Goal: Task Accomplishment & Management: Manage account settings

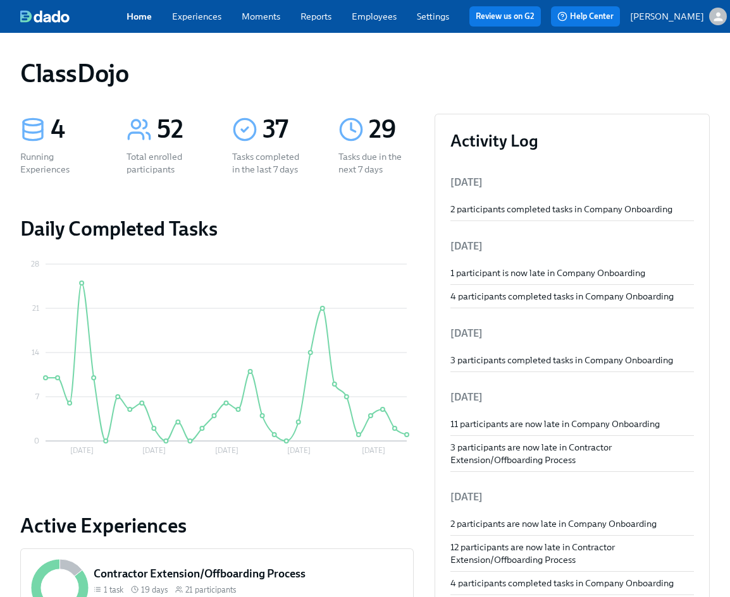
click at [376, 13] on link "Employees" at bounding box center [374, 16] width 45 height 11
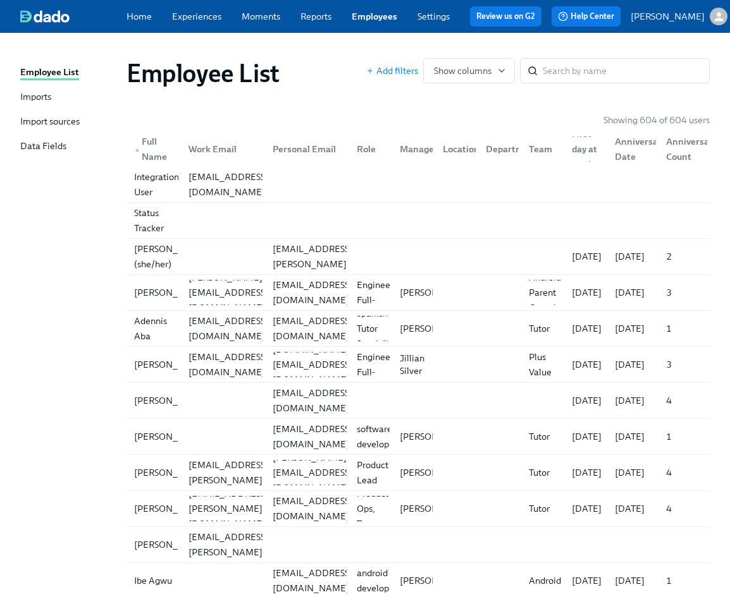
click at [31, 90] on div "Imports" at bounding box center [35, 97] width 31 height 15
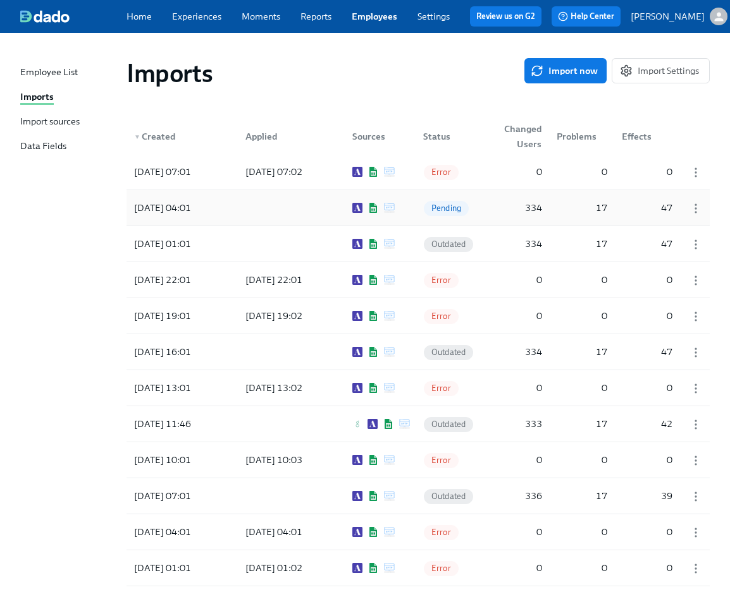
click at [258, 209] on div at bounding box center [288, 207] width 107 height 25
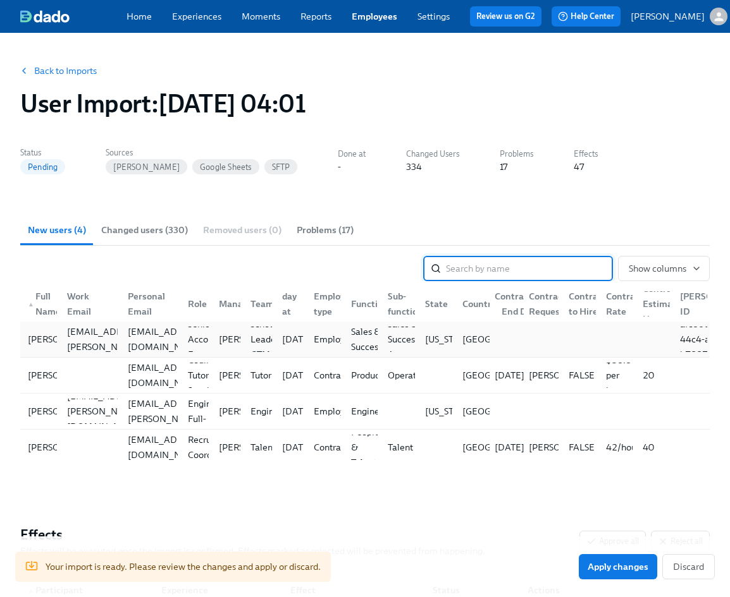
type input "d"
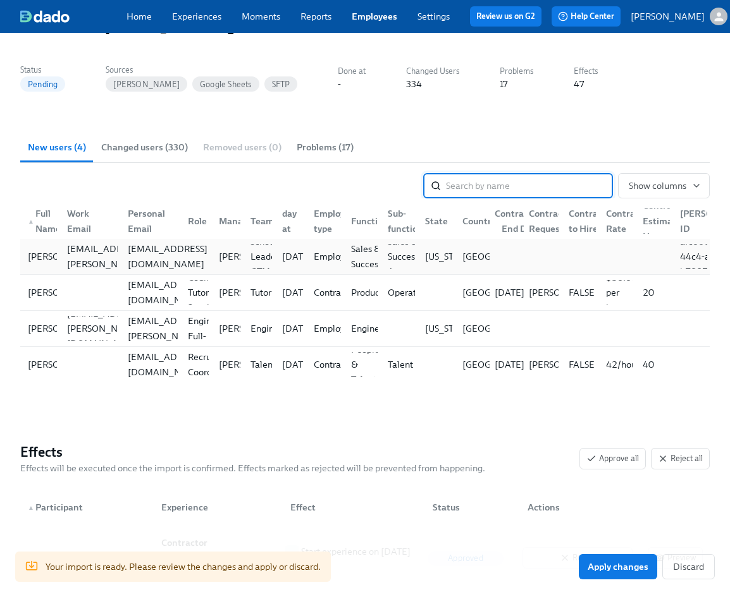
scroll to position [36, 0]
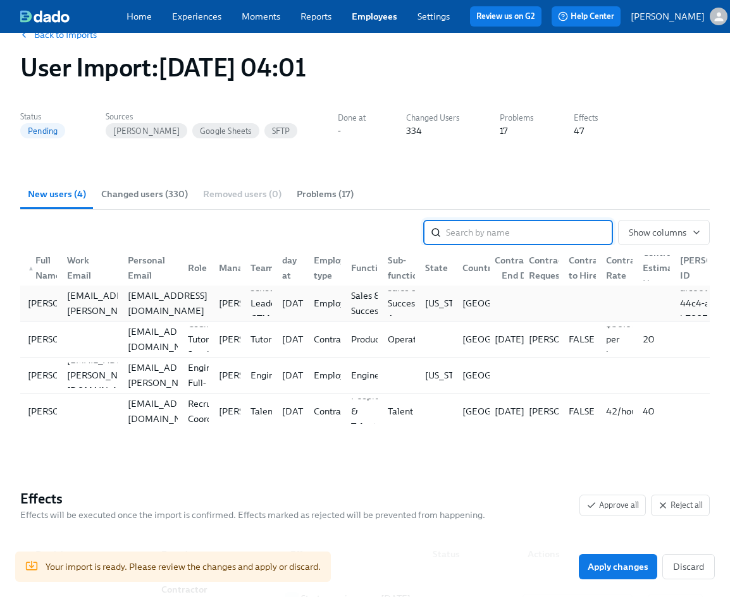
click at [127, 302] on div "[EMAIL_ADDRESS][DOMAIN_NAME]" at bounding box center [168, 303] width 90 height 30
click at [317, 302] on div "[DATE]" at bounding box center [297, 303] width 40 height 15
click at [49, 37] on link "Back to Imports" at bounding box center [65, 34] width 63 height 13
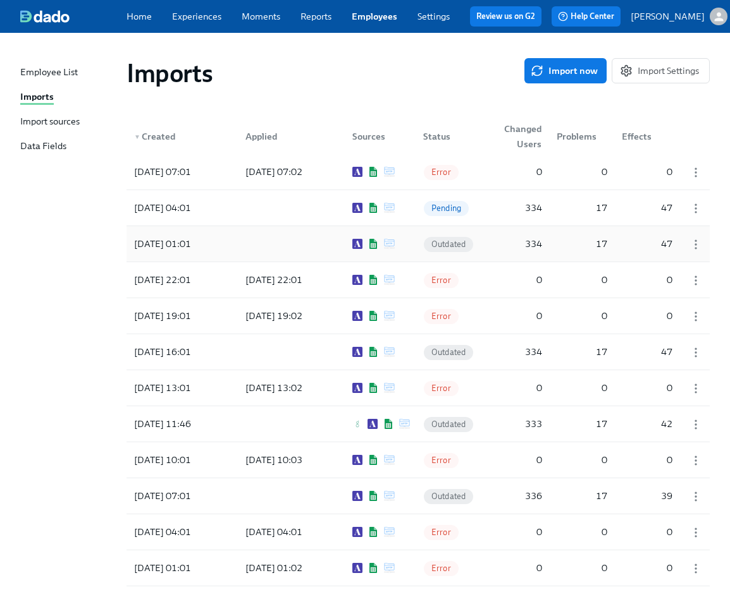
click at [312, 249] on div at bounding box center [288, 243] width 107 height 25
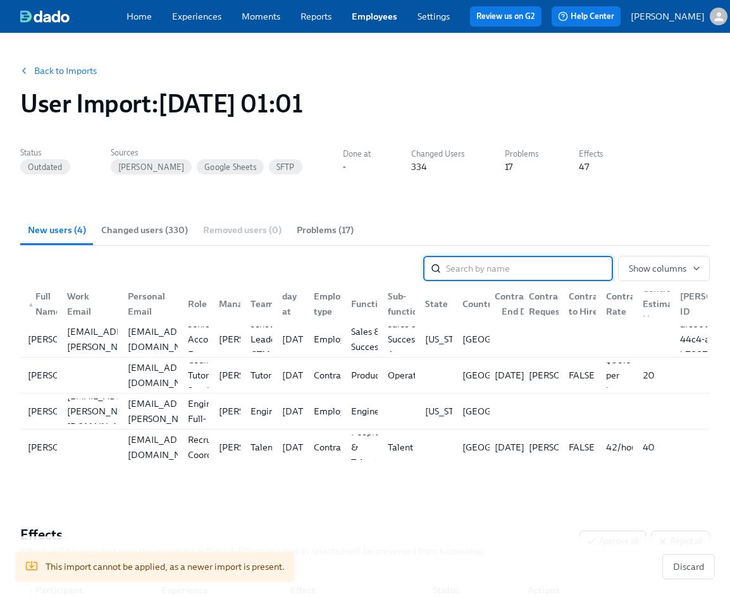
click at [46, 65] on link "Back to Imports" at bounding box center [65, 70] width 63 height 13
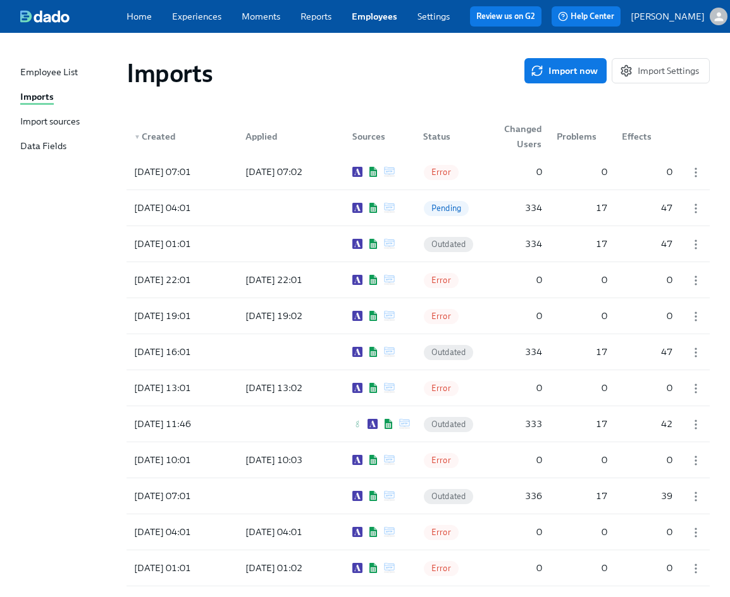
click at [180, 17] on link "Experiences" at bounding box center [196, 16] width 49 height 11
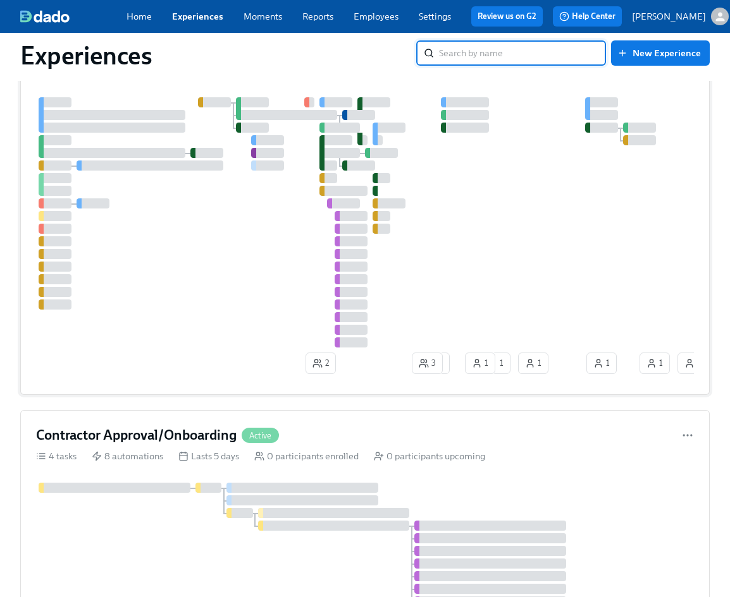
scroll to position [90, 0]
click at [164, 285] on div at bounding box center [593, 222] width 1115 height 250
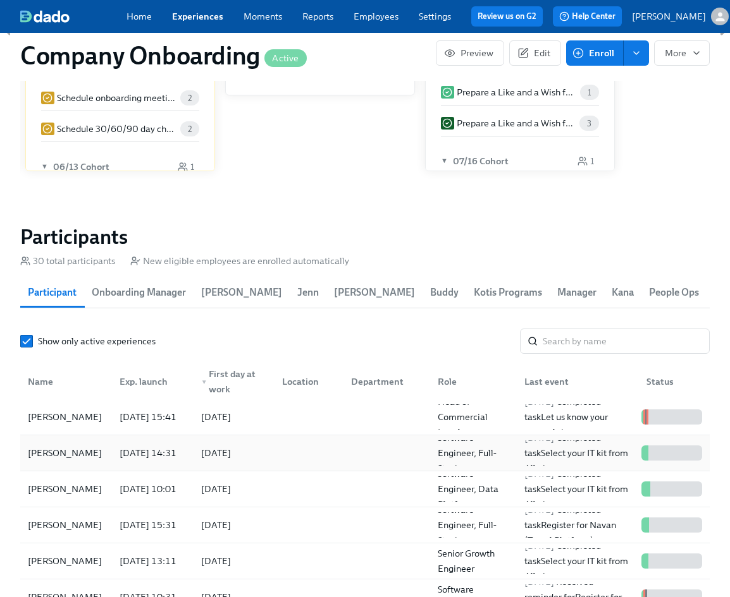
scroll to position [1327, 0]
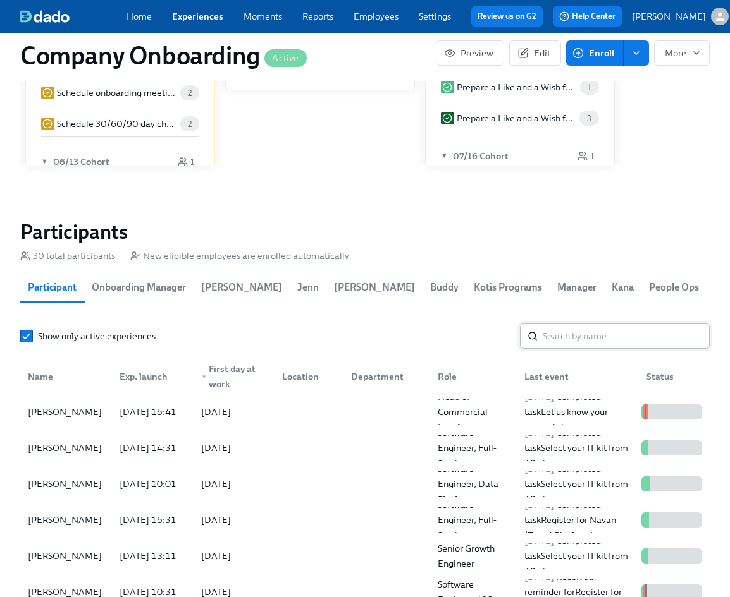
click at [568, 349] on input "search" at bounding box center [625, 336] width 167 height 25
type input "angela"
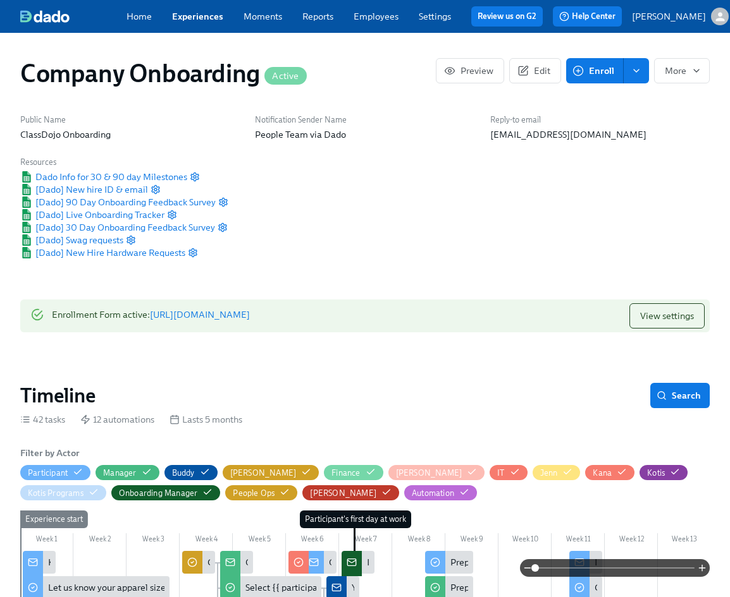
click at [187, 9] on div "Home Experiences Moments Reports Employees Settings Review us on G2" at bounding box center [339, 16] width 426 height 20
click at [699, 75] on icon "button" at bounding box center [696, 71] width 10 height 10
click at [556, 116] on div at bounding box center [365, 298] width 730 height 597
click at [530, 72] on span "Edit" at bounding box center [535, 70] width 30 height 13
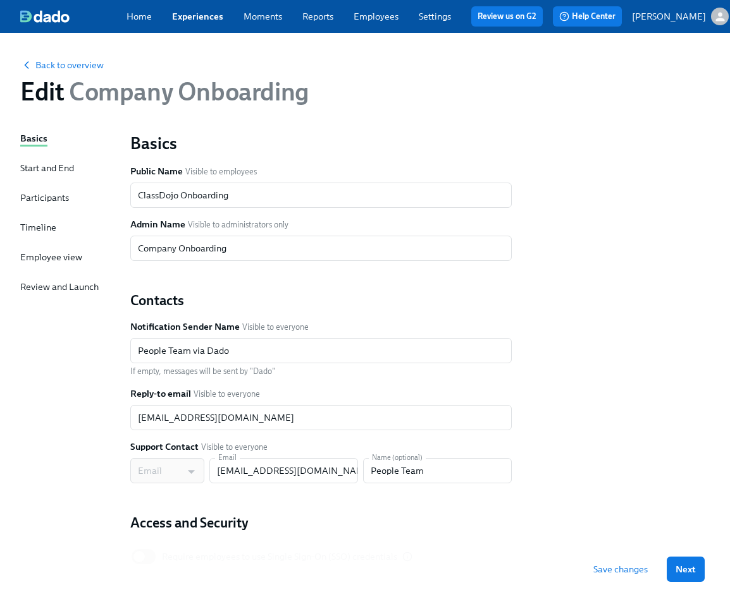
click at [38, 194] on div "Participants" at bounding box center [44, 198] width 49 height 13
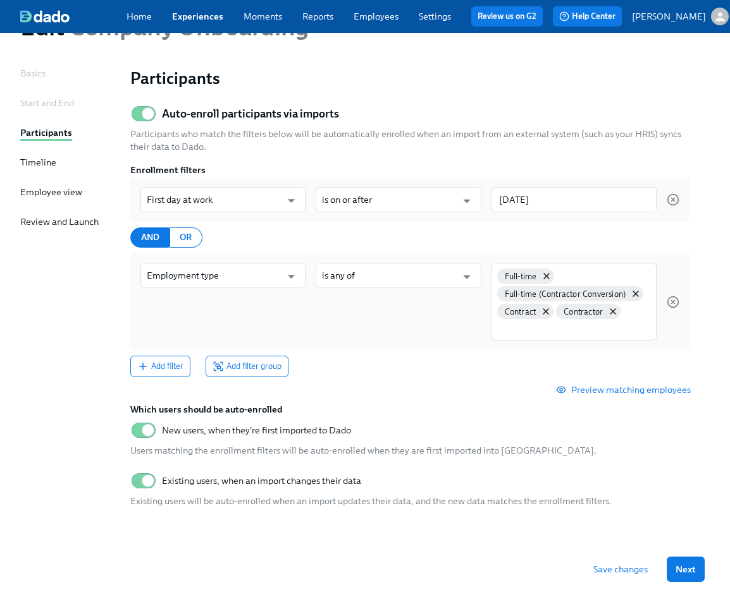
scroll to position [70, 0]
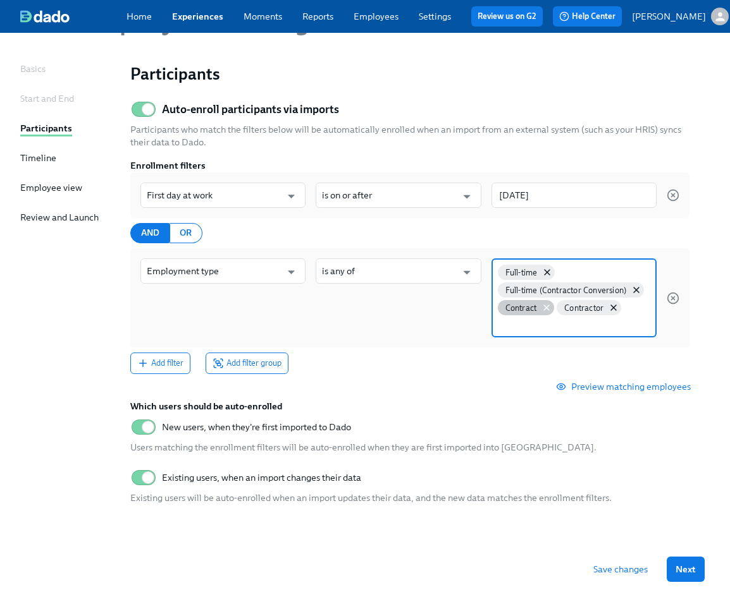
click at [543, 310] on icon at bounding box center [546, 308] width 10 height 10
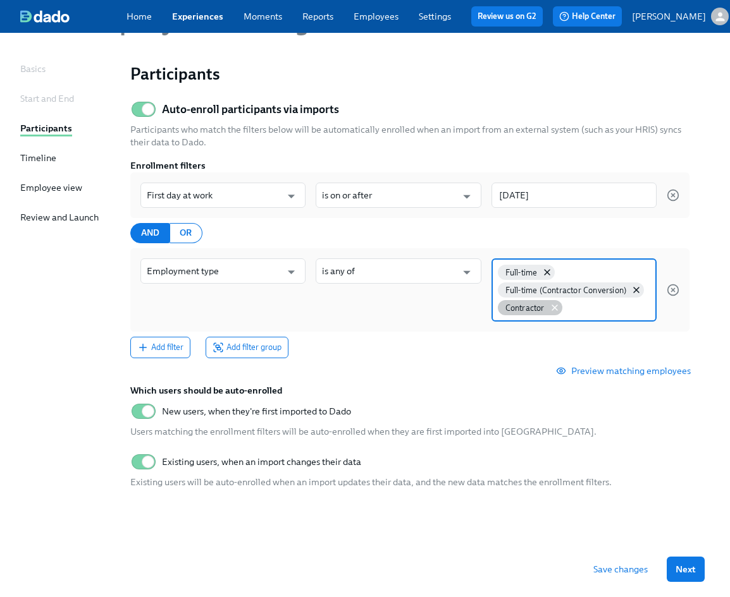
click at [549, 309] on icon at bounding box center [554, 308] width 10 height 10
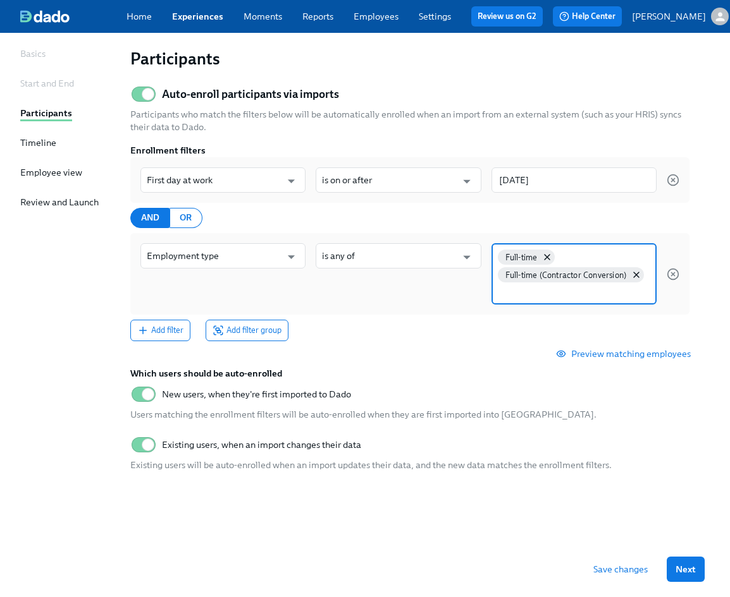
scroll to position [94, 0]
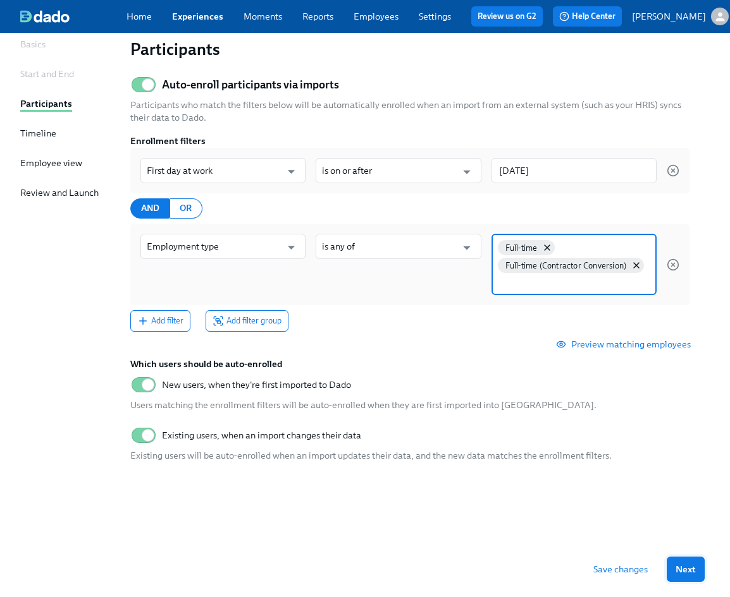
click at [680, 567] on span "Next" at bounding box center [685, 569] width 20 height 13
click at [601, 564] on span "Save changes" at bounding box center [587, 569] width 54 height 13
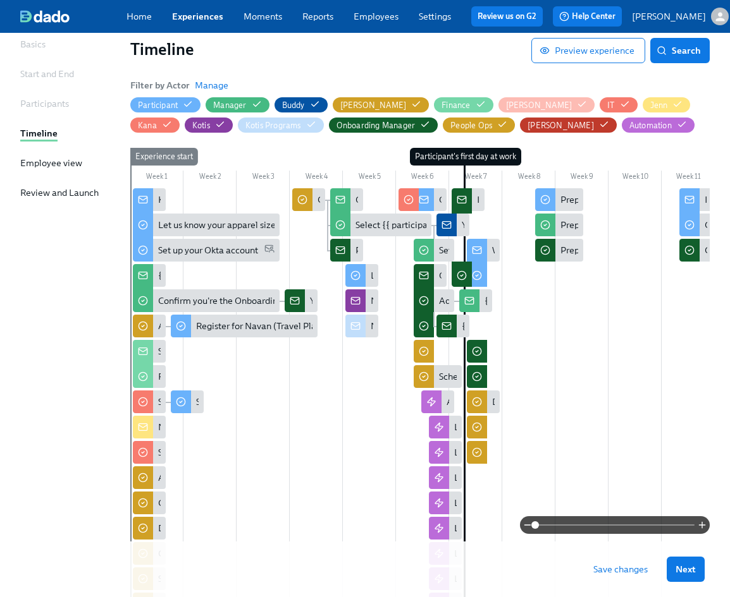
click at [619, 575] on span "Save changes" at bounding box center [620, 569] width 54 height 13
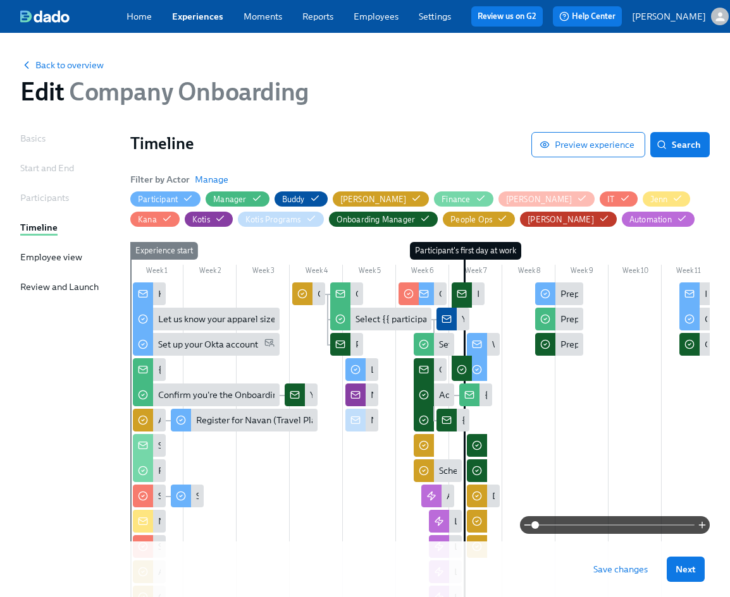
click at [186, 21] on link "Experiences" at bounding box center [197, 16] width 51 height 11
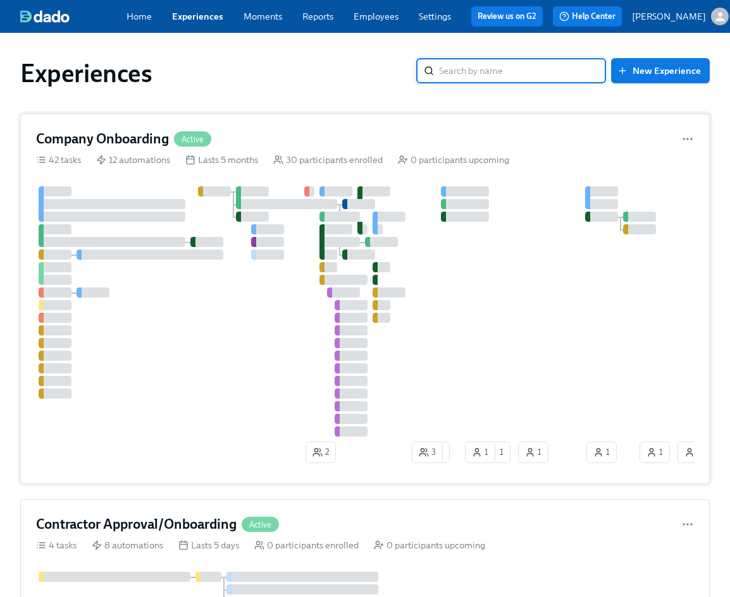
click at [169, 168] on div "Company Onboarding Active 42 tasks 12 automations Lasts 5 months 30 participant…" at bounding box center [364, 299] width 689 height 371
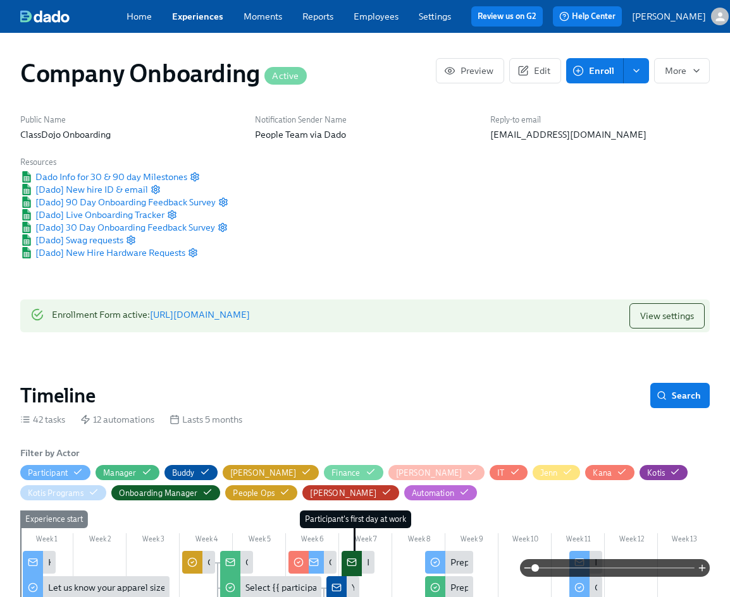
click at [131, 21] on link "Home" at bounding box center [138, 16] width 25 height 11
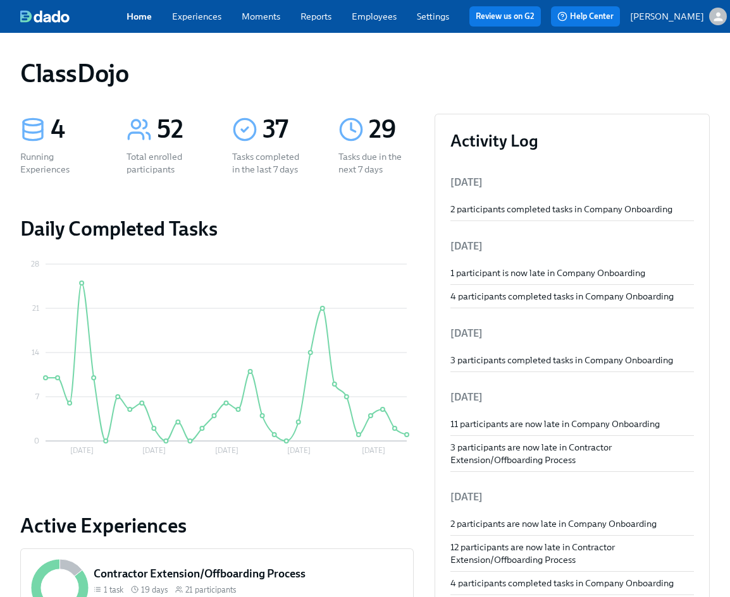
click at [373, 25] on div "Home Experiences Moments Reports Employees Settings Review us on G2" at bounding box center [338, 16] width 424 height 20
click at [373, 20] on link "Employees" at bounding box center [374, 16] width 45 height 11
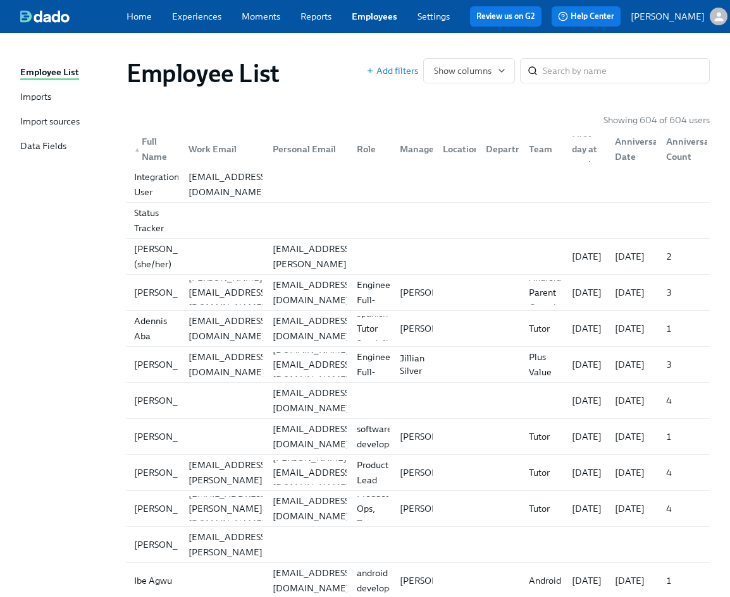
click at [314, 22] on span "Reports" at bounding box center [315, 16] width 31 height 13
click at [56, 99] on link "Imports" at bounding box center [68, 97] width 96 height 15
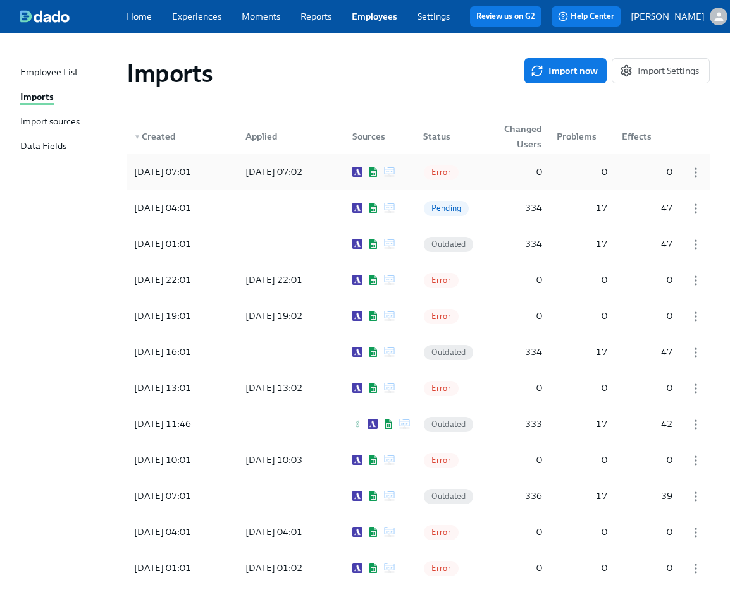
click at [292, 175] on div "[DATE] 07:02" at bounding box center [273, 171] width 67 height 15
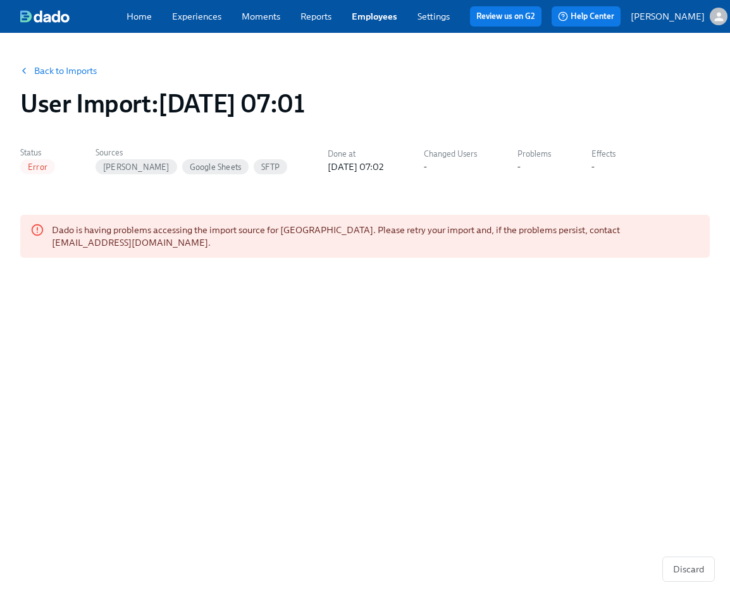
click at [78, 73] on link "Back to Imports" at bounding box center [65, 70] width 63 height 13
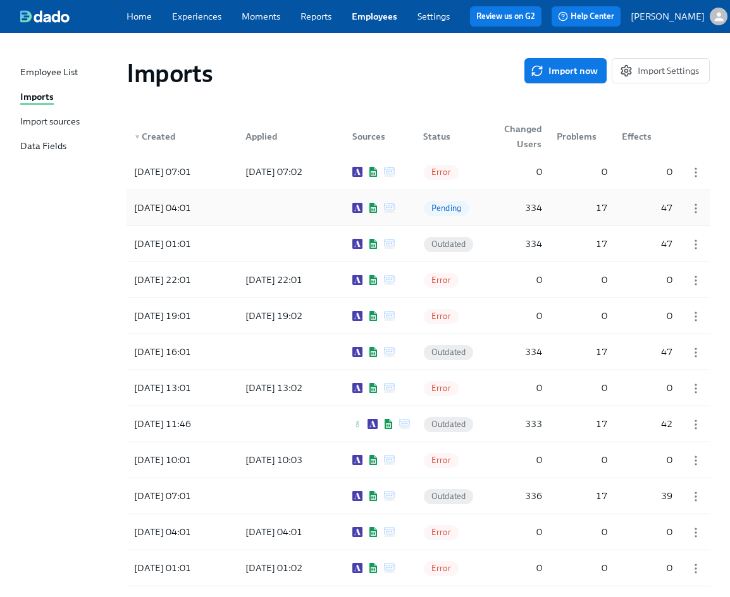
click at [262, 207] on div at bounding box center [288, 207] width 107 height 25
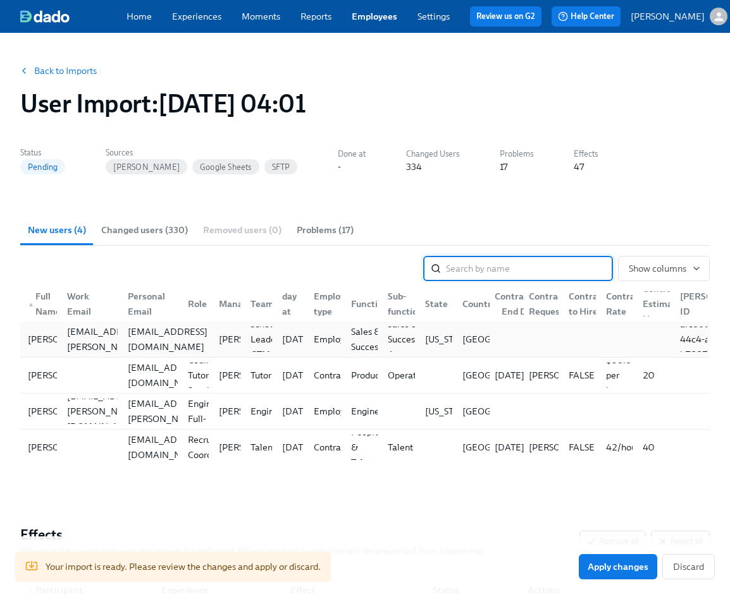
click at [165, 341] on div "[EMAIL_ADDRESS][DOMAIN_NAME]" at bounding box center [168, 339] width 90 height 30
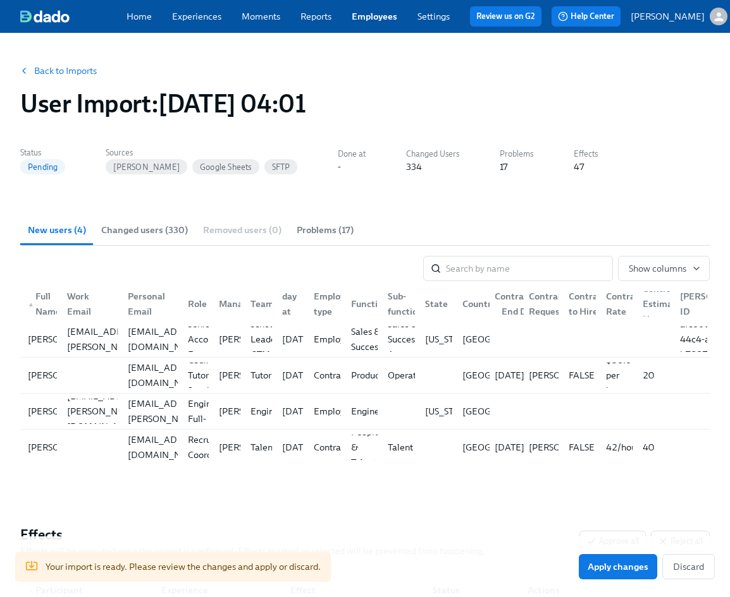
click at [63, 77] on link "Back to Imports" at bounding box center [65, 70] width 63 height 13
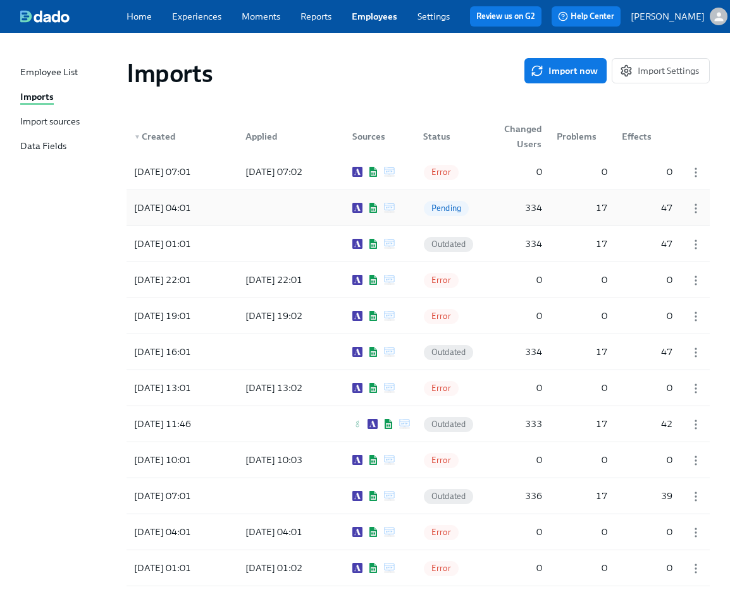
click at [286, 211] on div at bounding box center [288, 207] width 107 height 25
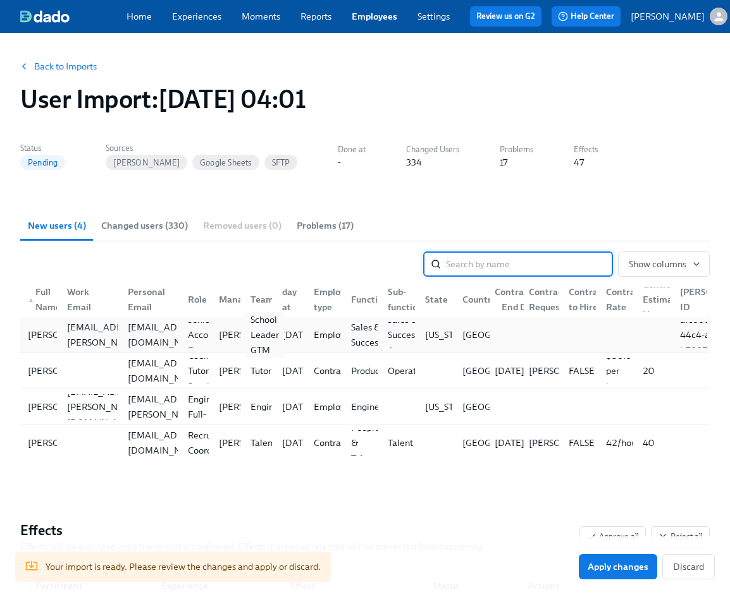
scroll to position [7, 0]
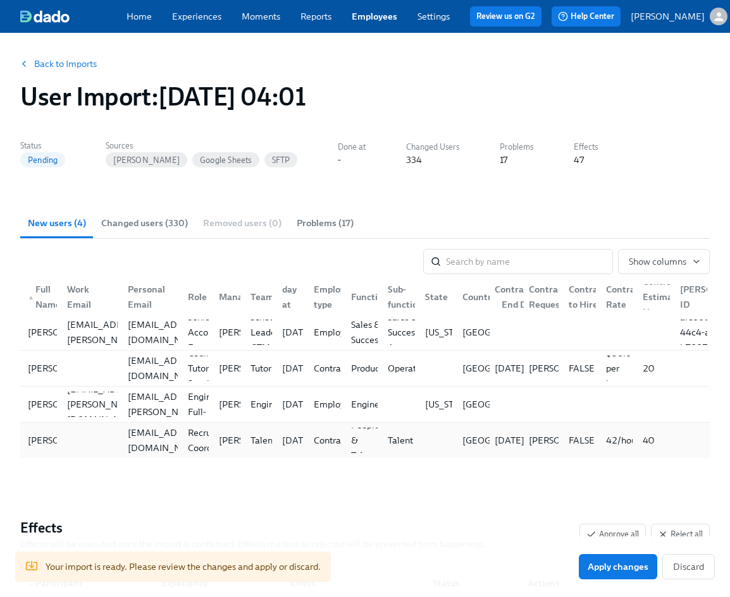
click at [446, 444] on div at bounding box center [433, 440] width 37 height 25
click at [58, 70] on link "Back to Imports" at bounding box center [65, 64] width 63 height 13
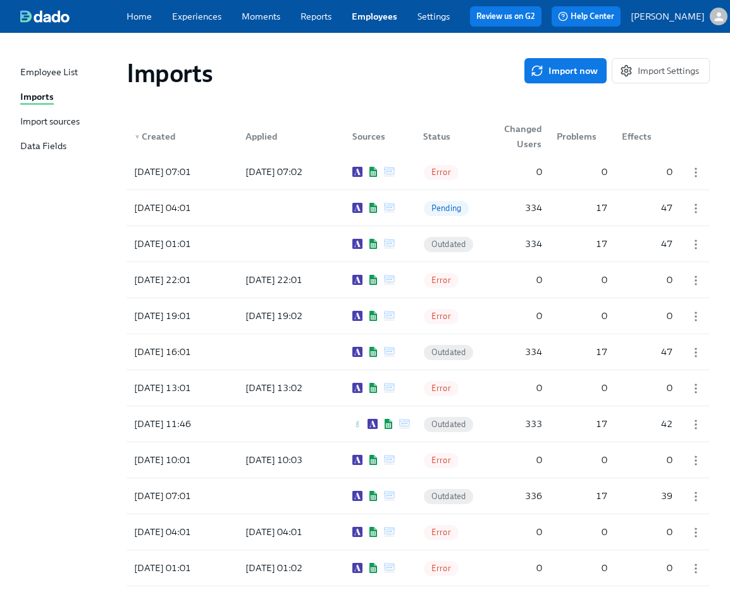
click at [56, 120] on div "Import sources" at bounding box center [49, 122] width 59 height 15
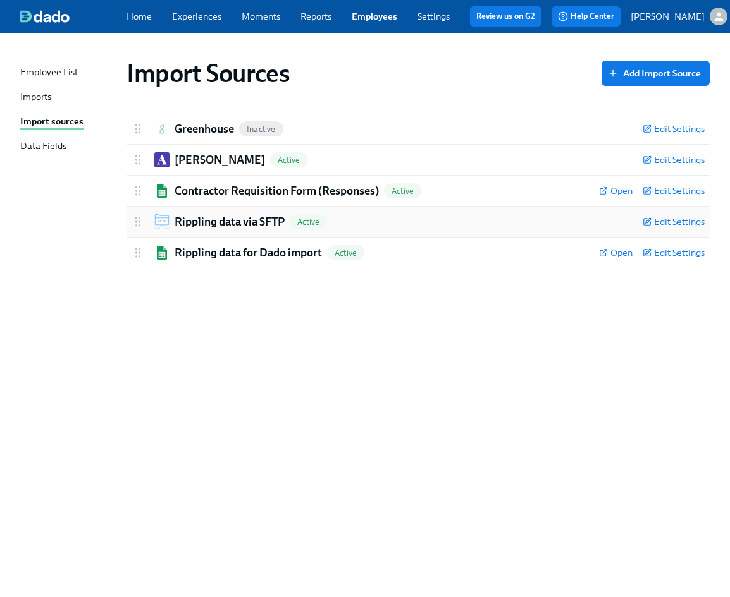
click at [690, 226] on span "Edit Settings" at bounding box center [673, 222] width 62 height 13
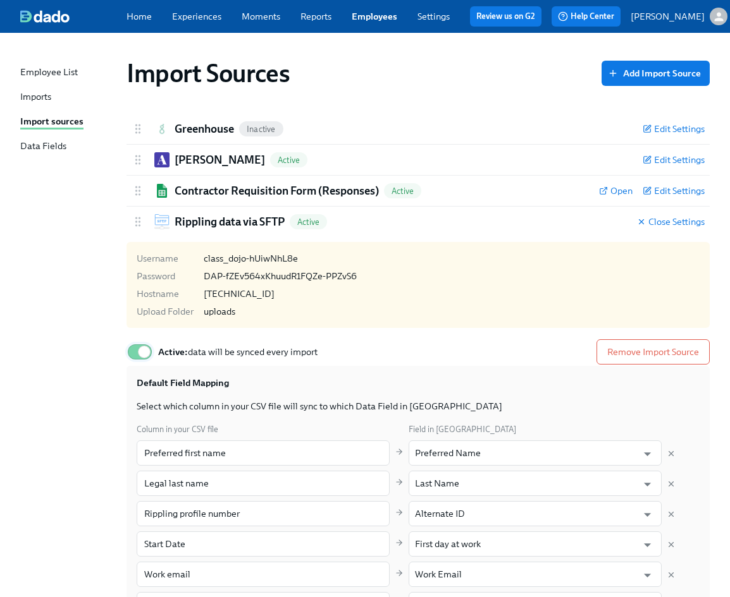
click at [142, 352] on input "Active: data will be synced every import" at bounding box center [143, 352] width 83 height 28
checkbox input "false"
click at [441, 65] on div "Import Sources Add Import Source" at bounding box center [417, 73] width 583 height 30
click at [376, 20] on link "Employees" at bounding box center [375, 16] width 46 height 11
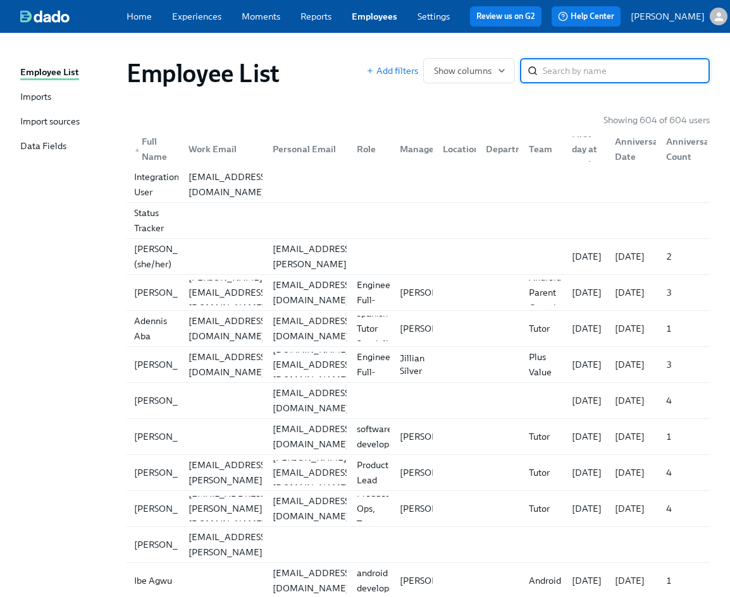
click at [58, 102] on link "Imports" at bounding box center [68, 97] width 96 height 15
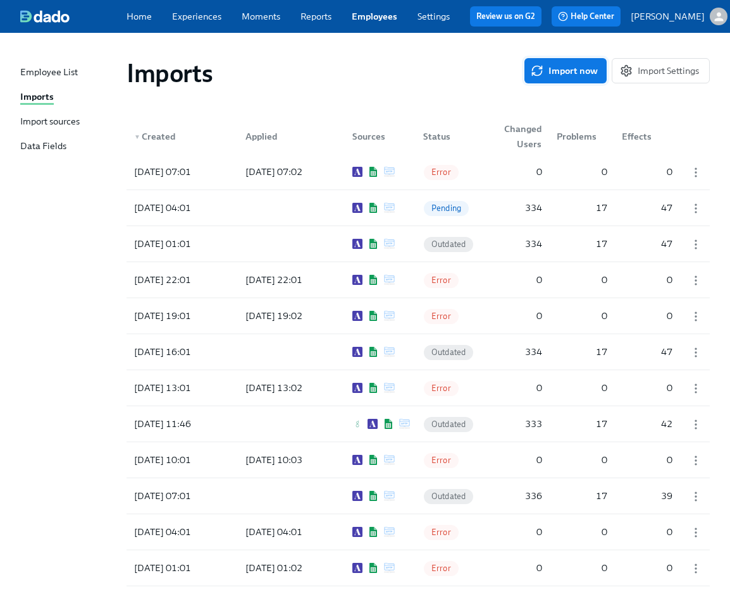
click at [560, 66] on span "Import now" at bounding box center [565, 70] width 64 height 13
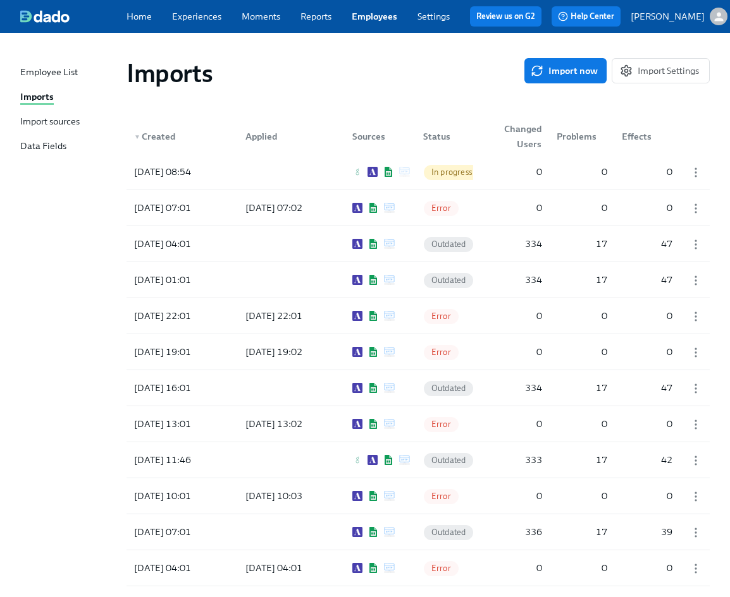
click at [67, 123] on div "Import sources" at bounding box center [49, 122] width 59 height 15
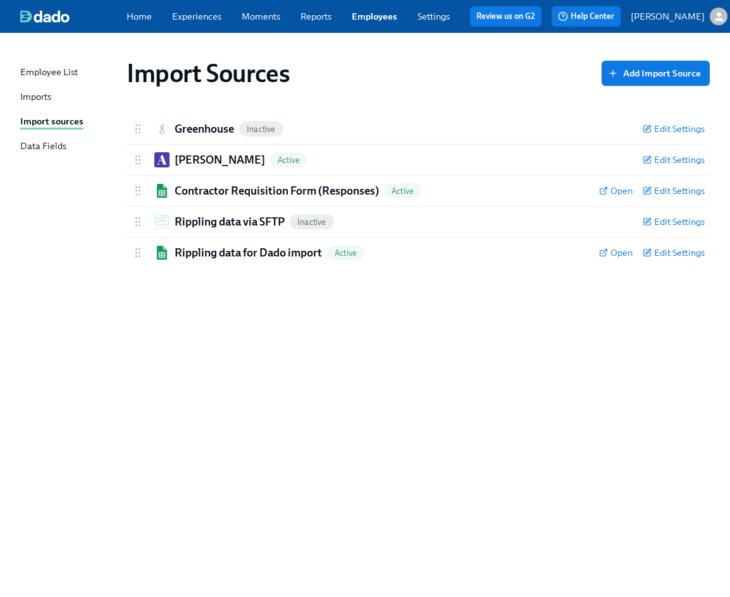
click at [188, 17] on link "Experiences" at bounding box center [196, 16] width 49 height 11
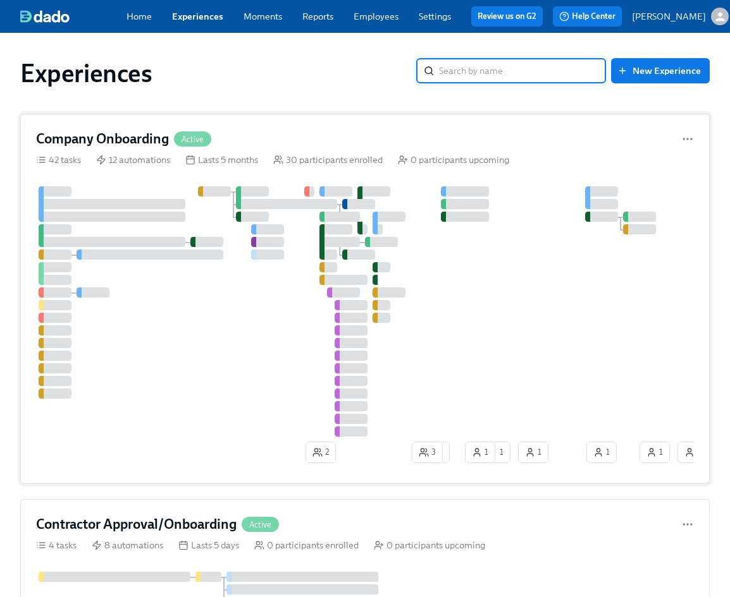
click at [127, 154] on div "12 automations" at bounding box center [133, 160] width 74 height 13
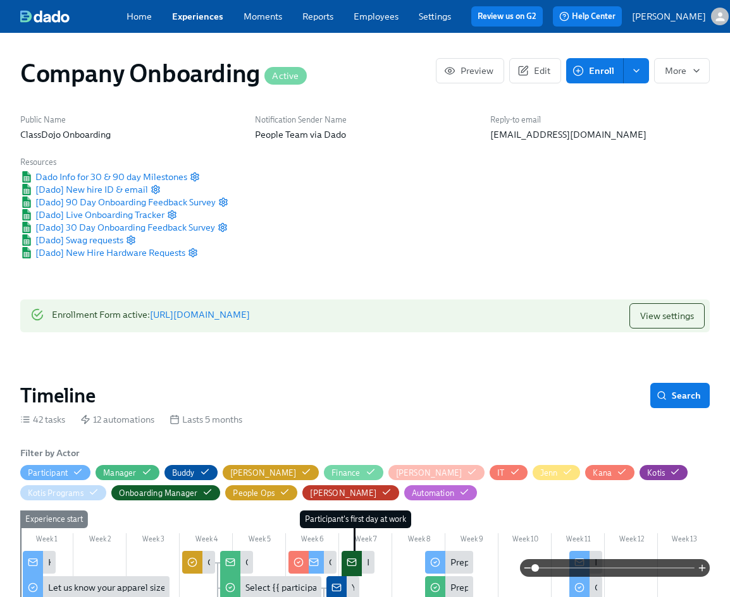
scroll to position [0, 21972]
click at [540, 62] on button "Edit" at bounding box center [535, 70] width 52 height 25
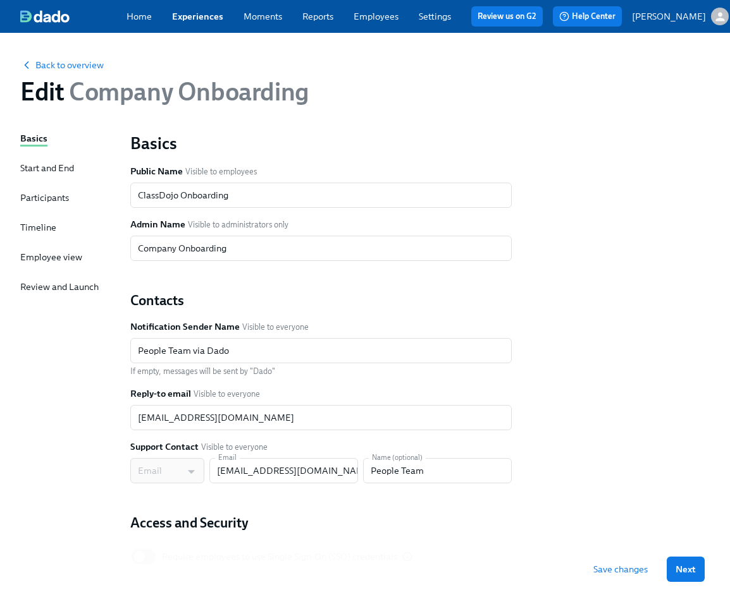
click at [59, 168] on div "Start and End" at bounding box center [47, 168] width 54 height 13
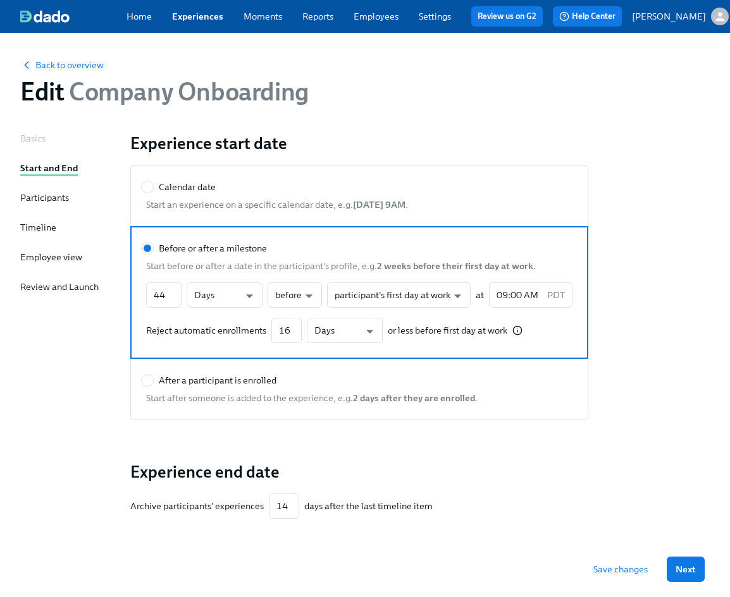
click at [64, 200] on div "Participants" at bounding box center [44, 198] width 49 height 13
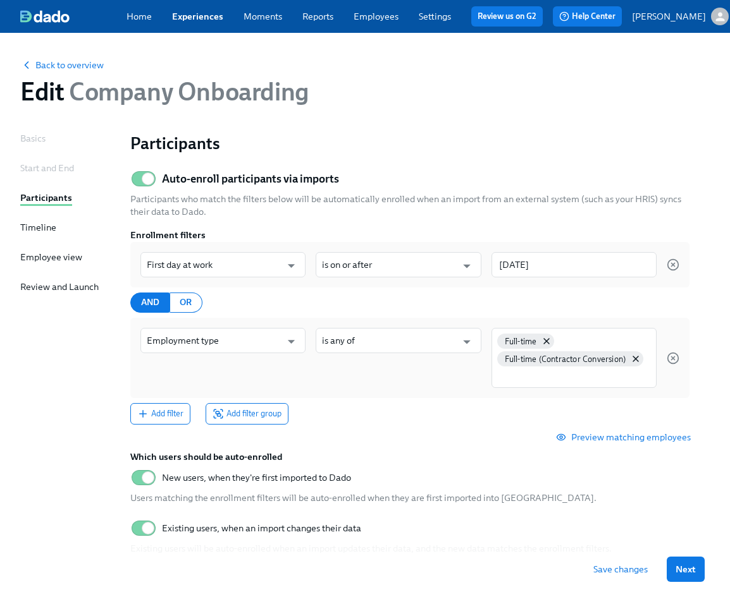
click at [379, 19] on link "Employees" at bounding box center [375, 16] width 45 height 11
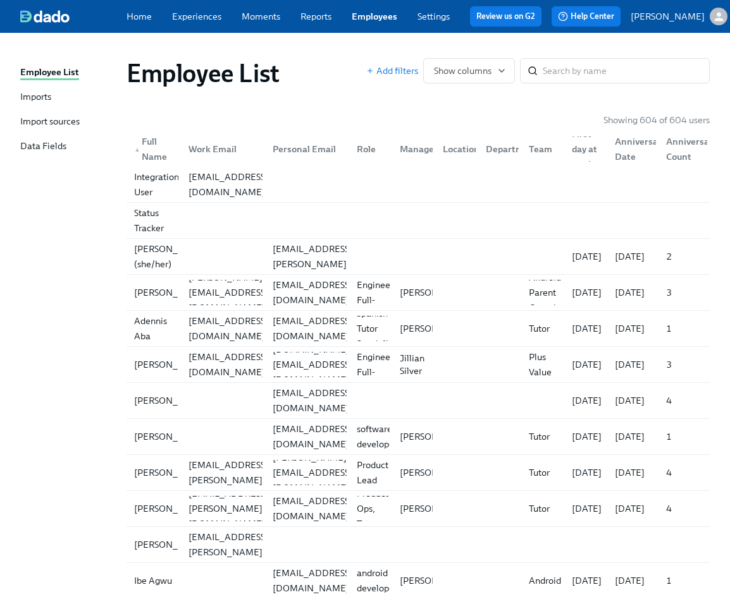
click at [40, 95] on div "Imports" at bounding box center [35, 97] width 31 height 15
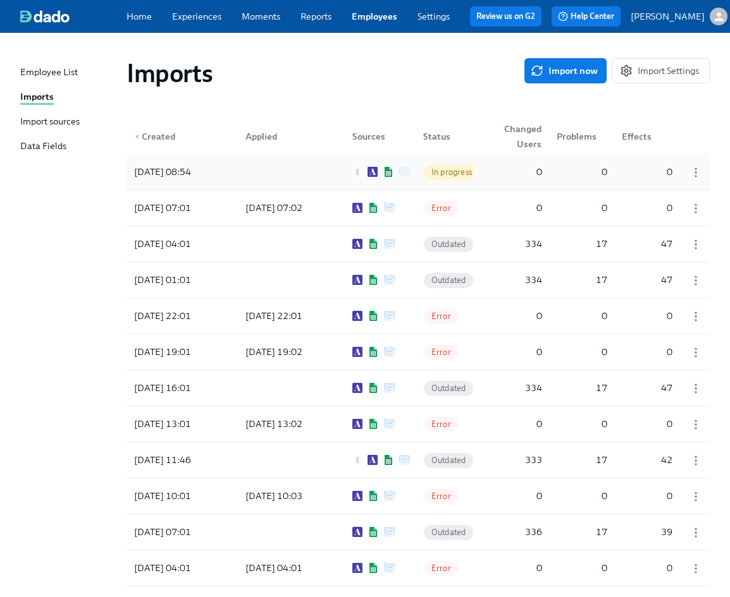
click at [264, 166] on div at bounding box center [288, 171] width 107 height 25
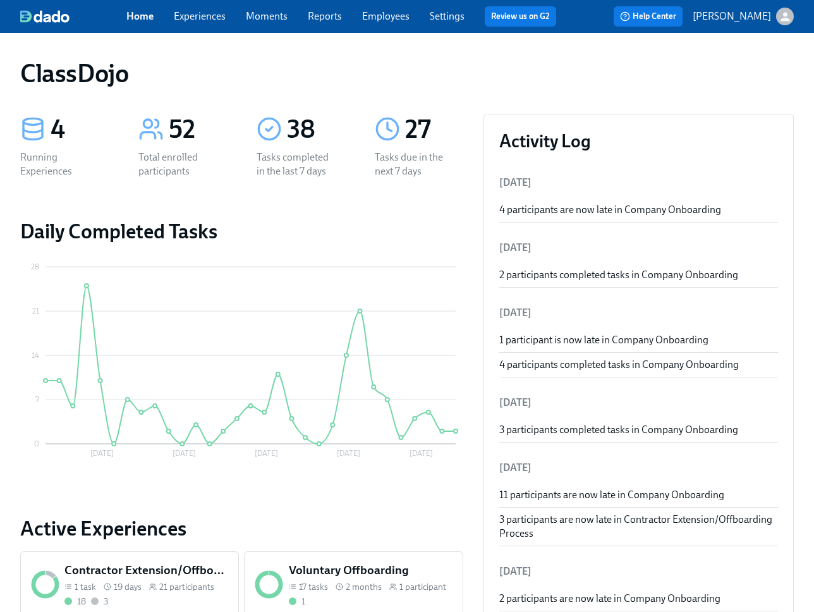
click at [502, 71] on div "ClassDojo" at bounding box center [407, 73] width 774 height 30
click at [384, 18] on link "Employees" at bounding box center [385, 16] width 47 height 12
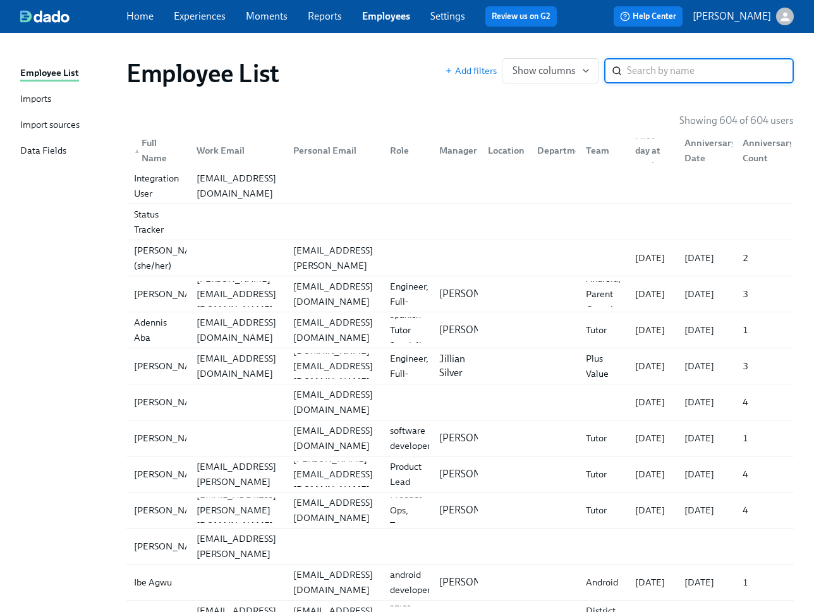
click at [50, 102] on div "Imports" at bounding box center [35, 100] width 31 height 16
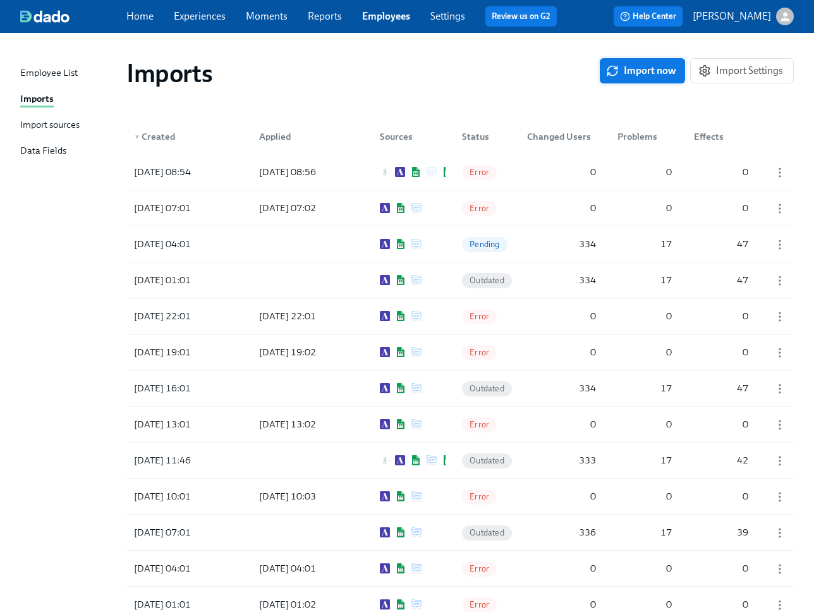
click at [622, 77] on span "Import now" at bounding box center [643, 70] width 68 height 13
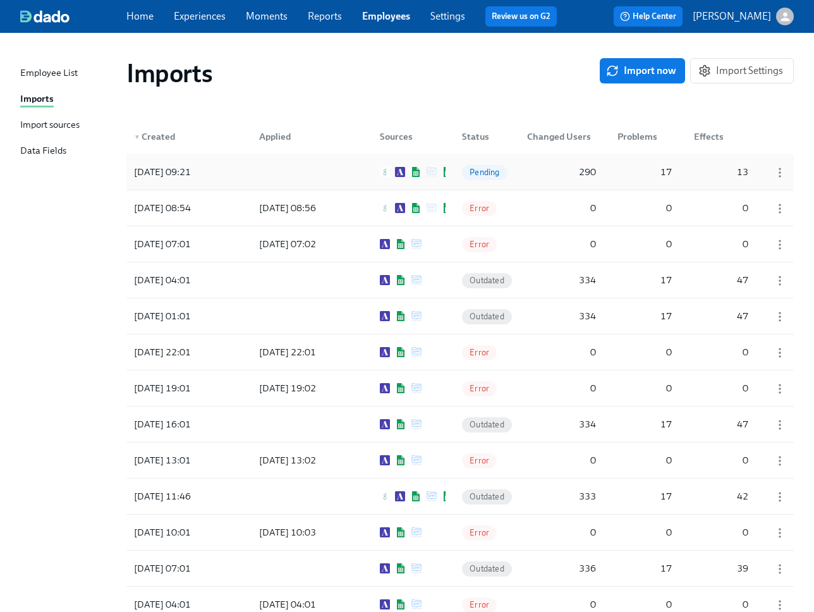
click at [334, 160] on div at bounding box center [306, 171] width 114 height 25
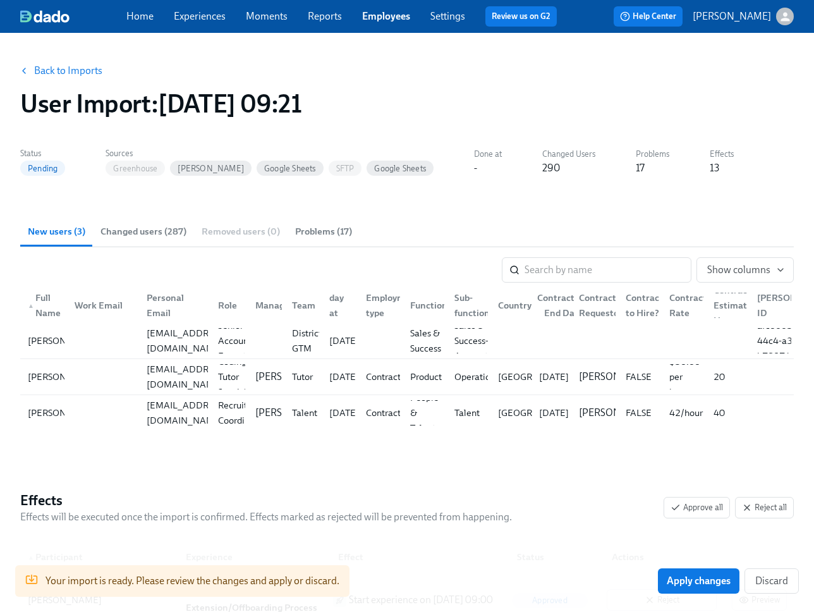
click at [162, 226] on span "Changed users (287)" at bounding box center [144, 231] width 86 height 15
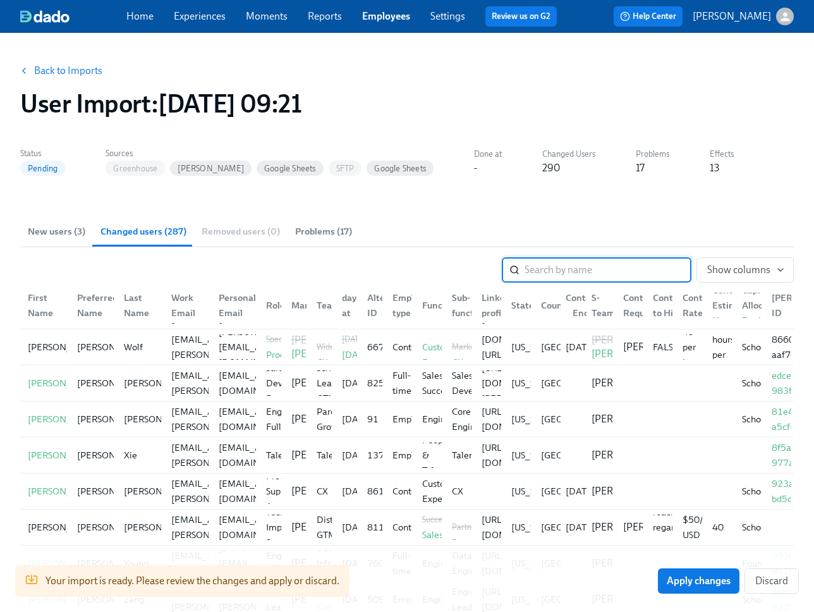
click at [307, 229] on span "Problems (17)" at bounding box center [323, 231] width 57 height 15
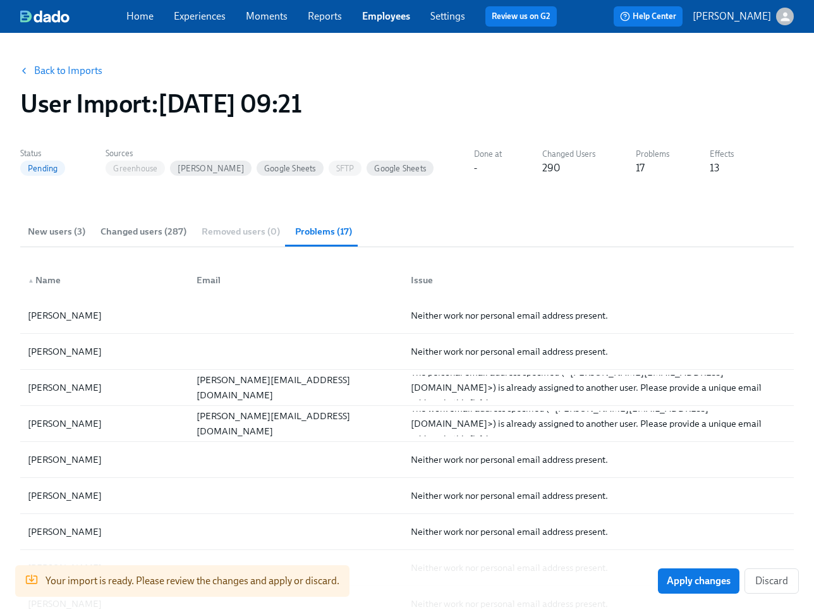
click at [64, 235] on span "New users (3)" at bounding box center [57, 231] width 58 height 15
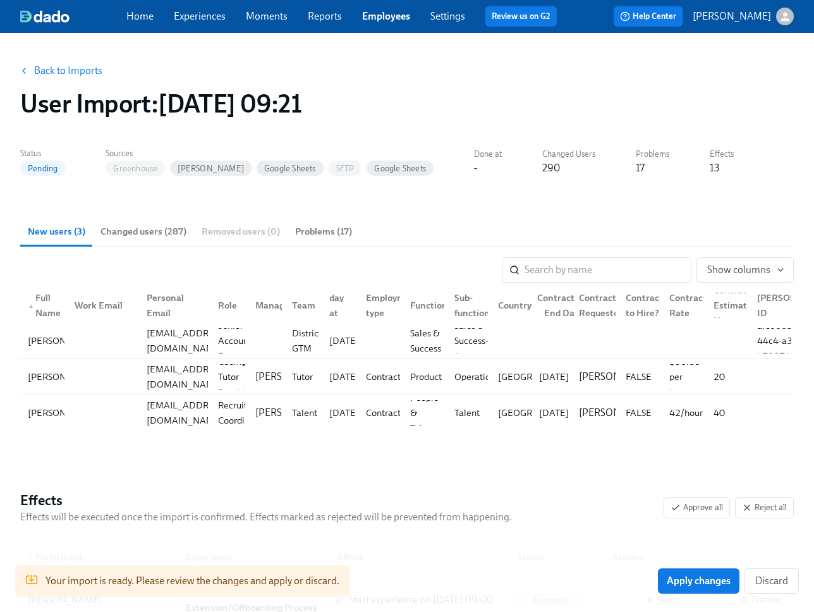
click at [661, 89] on div "User Import : [DATE] 09:21" at bounding box center [407, 104] width 774 height 30
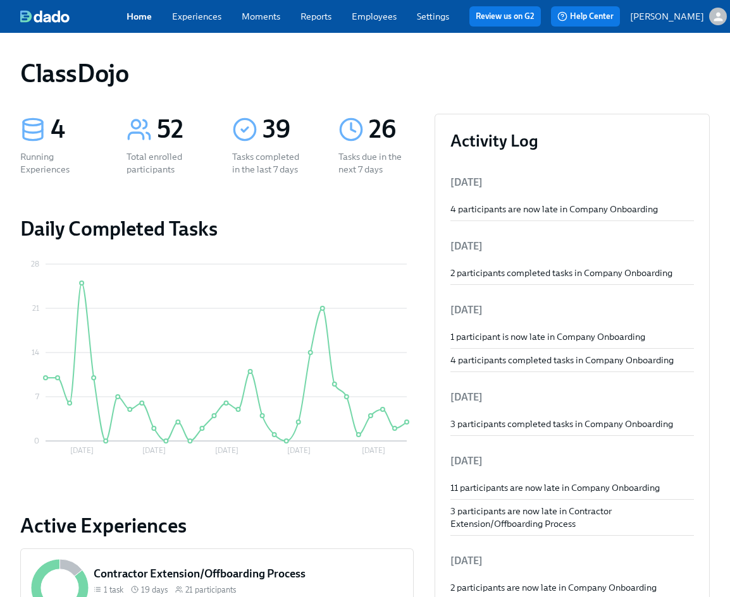
click at [428, 71] on div "ClassDojo" at bounding box center [364, 73] width 689 height 30
click at [433, 17] on link "Settings" at bounding box center [433, 16] width 32 height 11
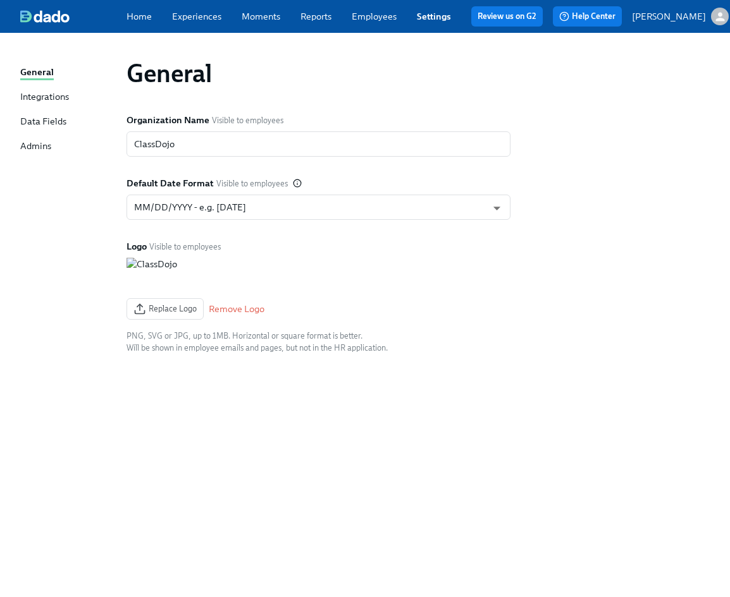
click at [46, 97] on div "Integrations" at bounding box center [44, 97] width 49 height 15
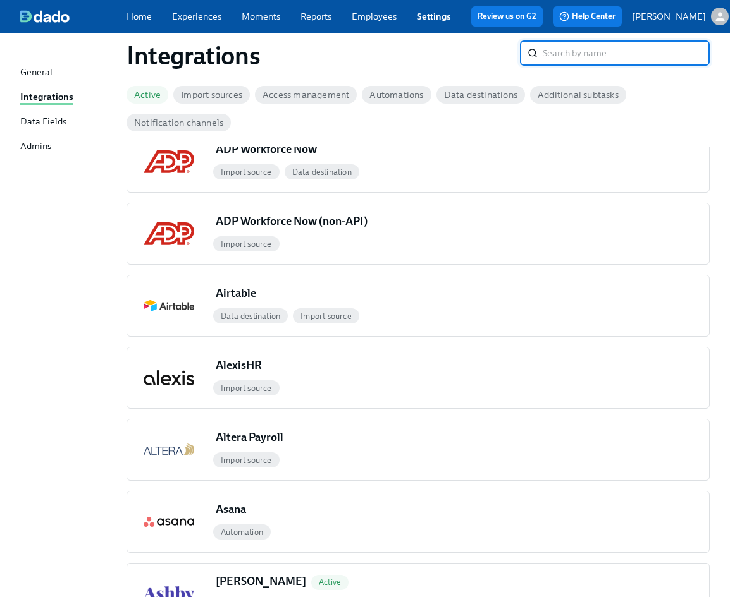
scroll to position [57, 0]
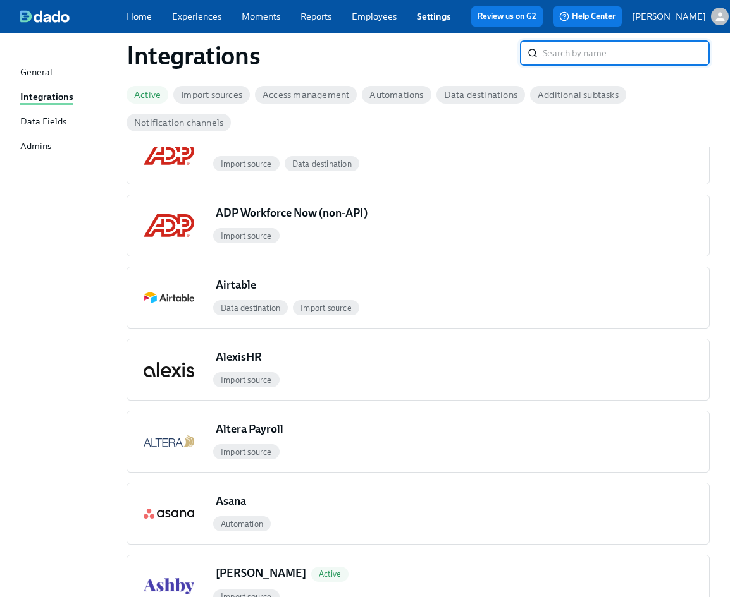
click at [59, 123] on div "Data Fields" at bounding box center [43, 122] width 46 height 15
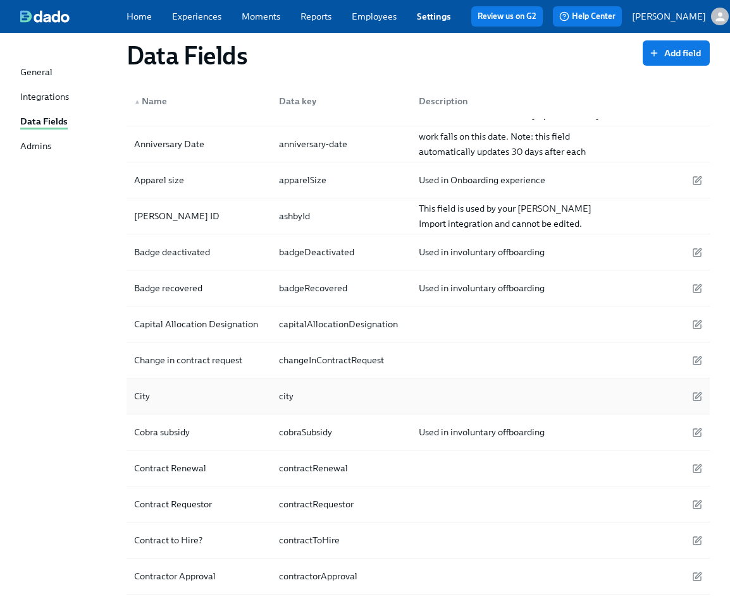
scroll to position [208, 0]
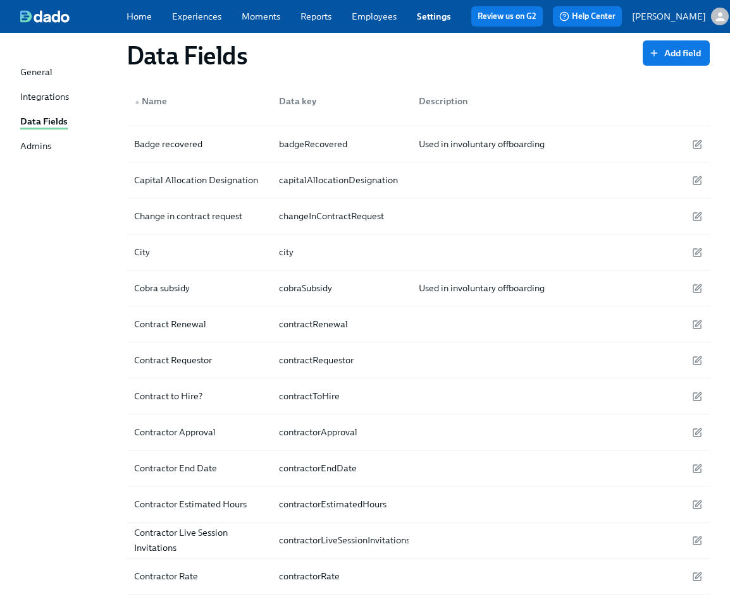
click at [378, 11] on link "Employees" at bounding box center [374, 16] width 45 height 11
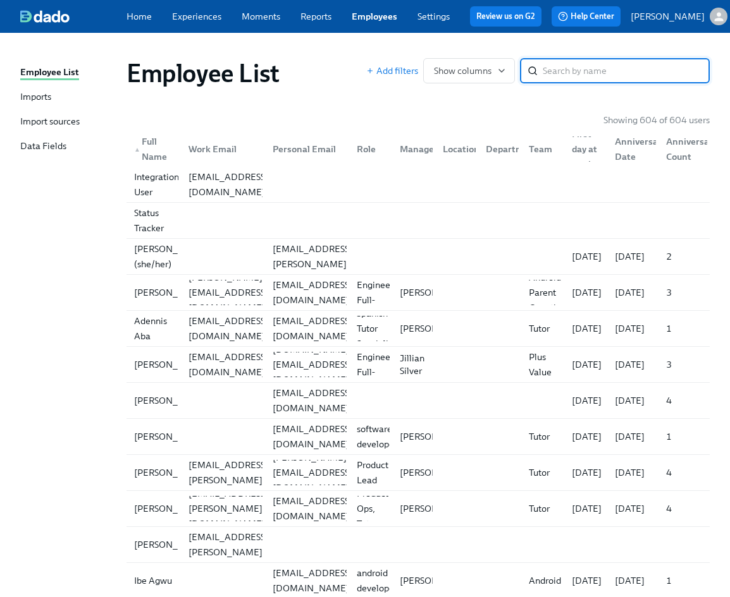
click at [56, 94] on link "Imports" at bounding box center [68, 97] width 96 height 15
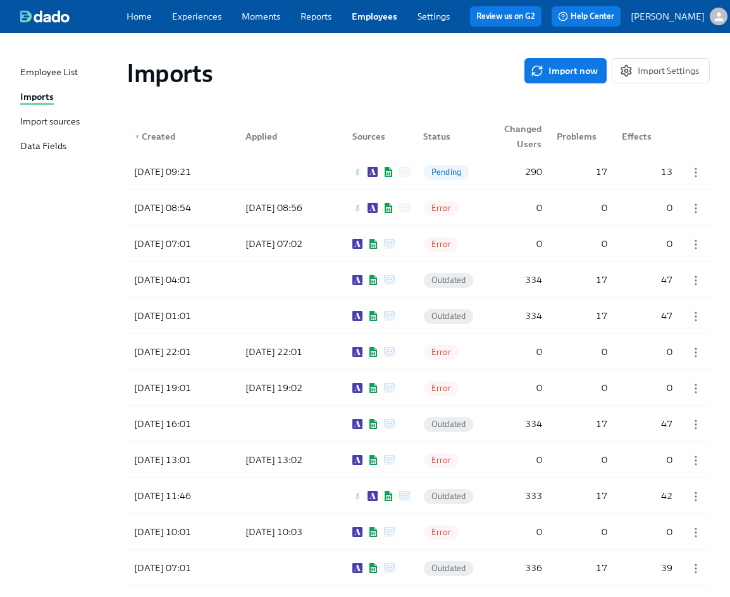
click at [27, 121] on div "Import sources" at bounding box center [49, 122] width 59 height 15
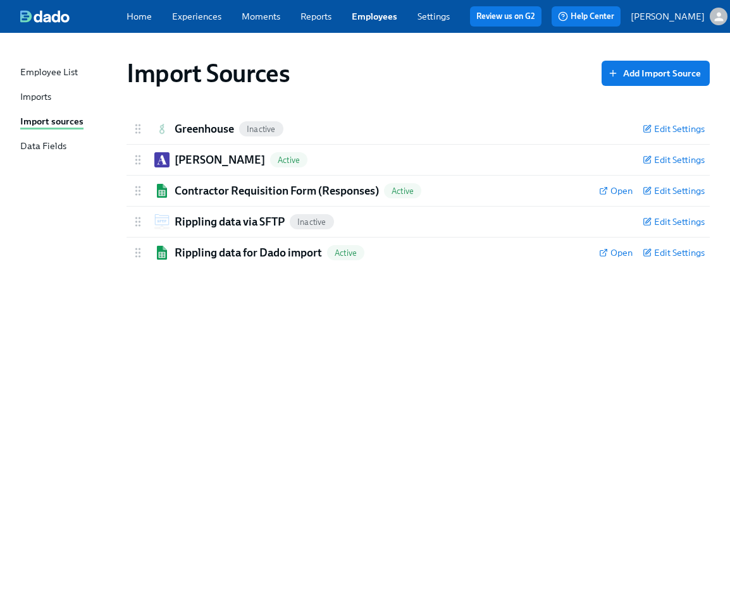
click at [422, 99] on div "Import Sources Add Import Source Greenhouse Inactive Edit Settings Active Remov…" at bounding box center [364, 307] width 689 height 519
click at [273, 167] on div "Ashby Active" at bounding box center [382, 159] width 501 height 15
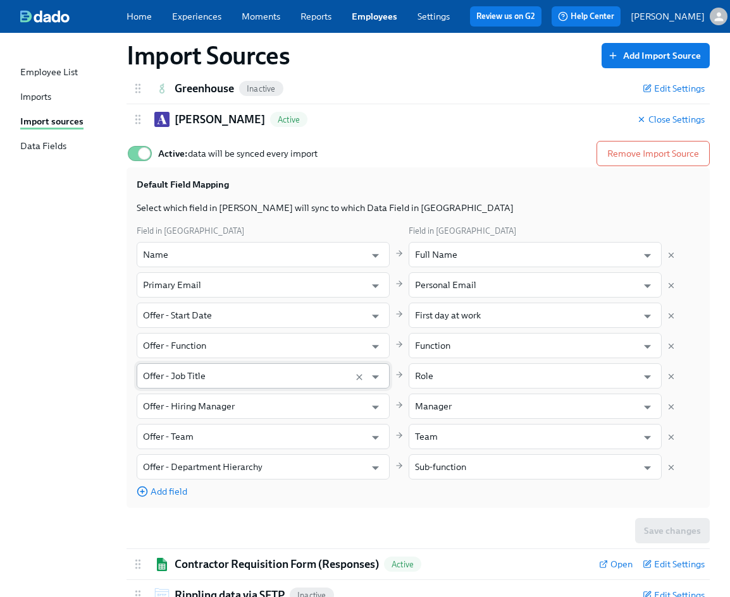
scroll to position [41, 0]
click at [164, 491] on span "Add field" at bounding box center [162, 491] width 51 height 13
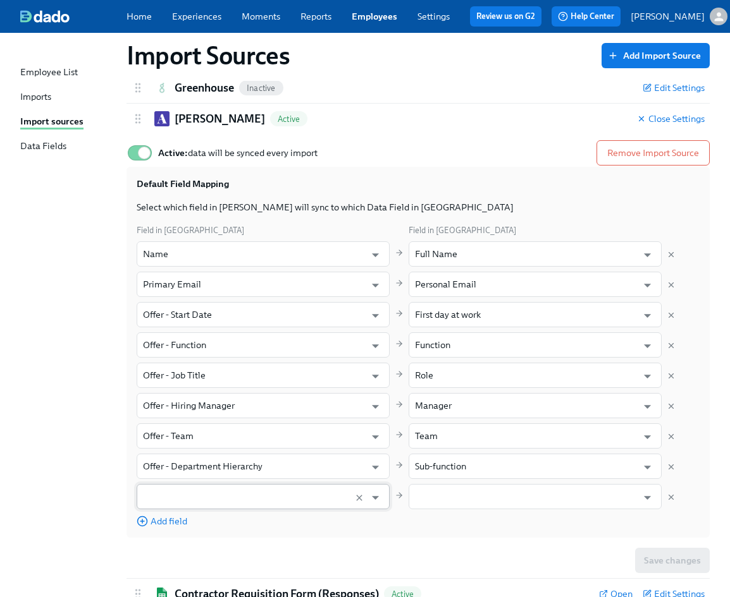
click at [291, 503] on input "text" at bounding box center [251, 496] width 216 height 25
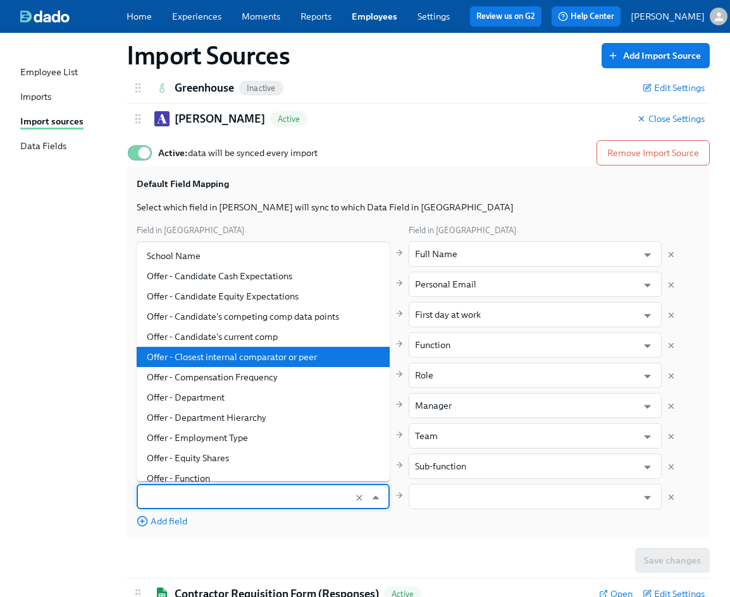
scroll to position [326, 0]
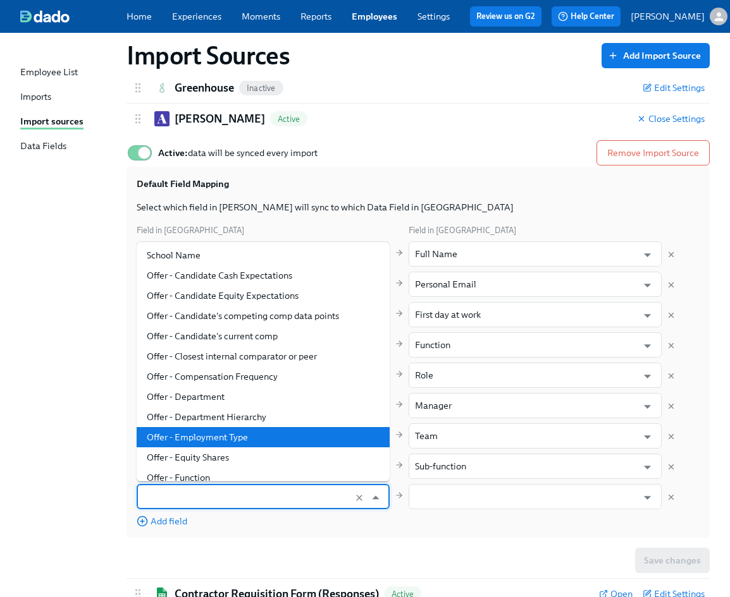
click at [262, 427] on li "Offer - Employment Type" at bounding box center [263, 437] width 253 height 20
type input "Offer - Employment Type"
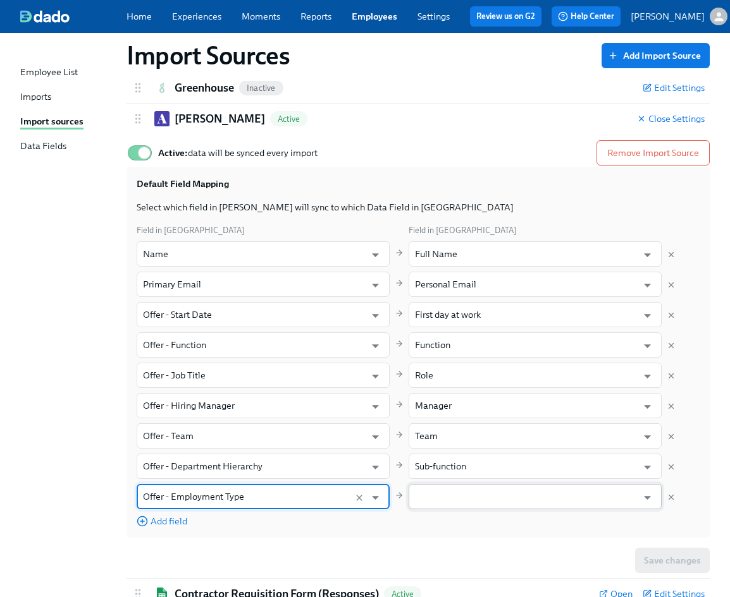
click at [496, 491] on input "text" at bounding box center [526, 496] width 222 height 25
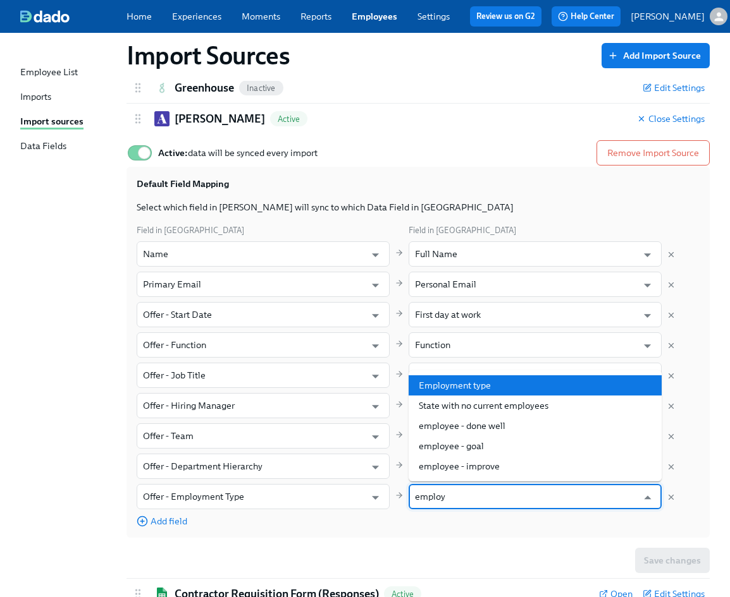
click at [489, 391] on li "Employment type" at bounding box center [534, 386] width 253 height 20
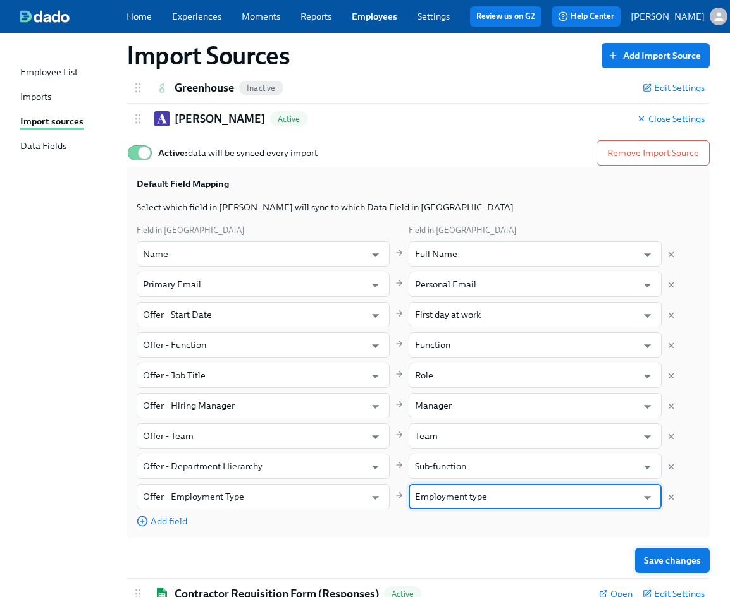
type input "Employment type"
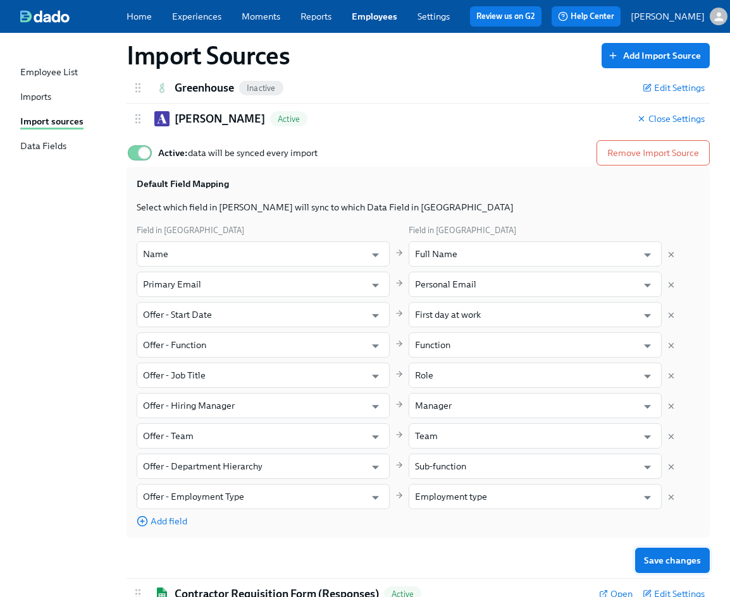
click at [693, 562] on span "Save changes" at bounding box center [672, 560] width 57 height 13
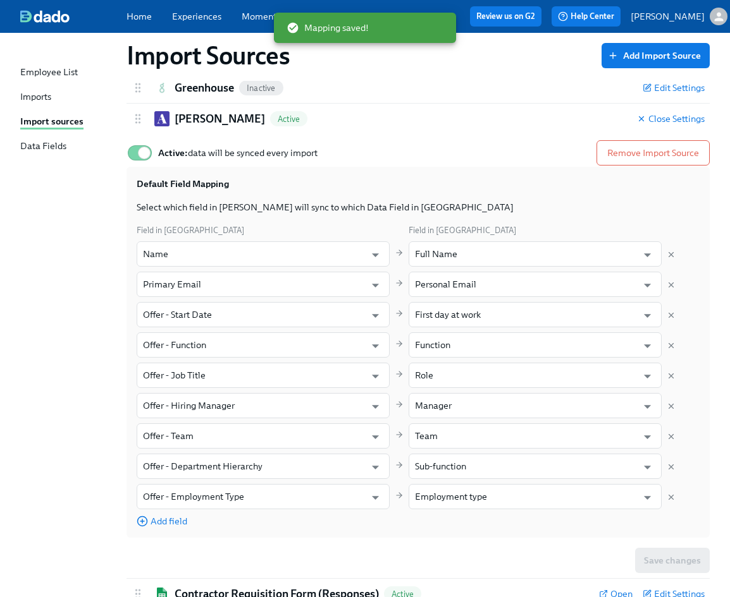
click at [51, 98] on div "Imports" at bounding box center [35, 97] width 31 height 15
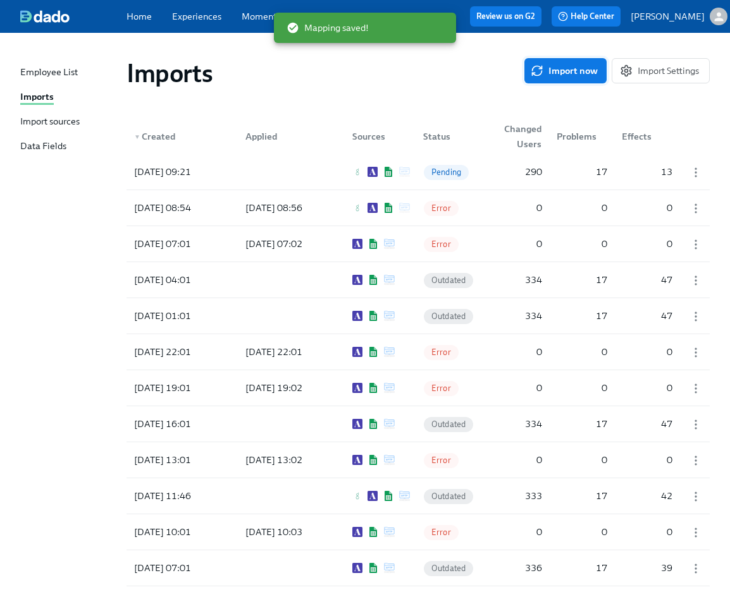
click at [567, 73] on span "Import now" at bounding box center [565, 70] width 64 height 13
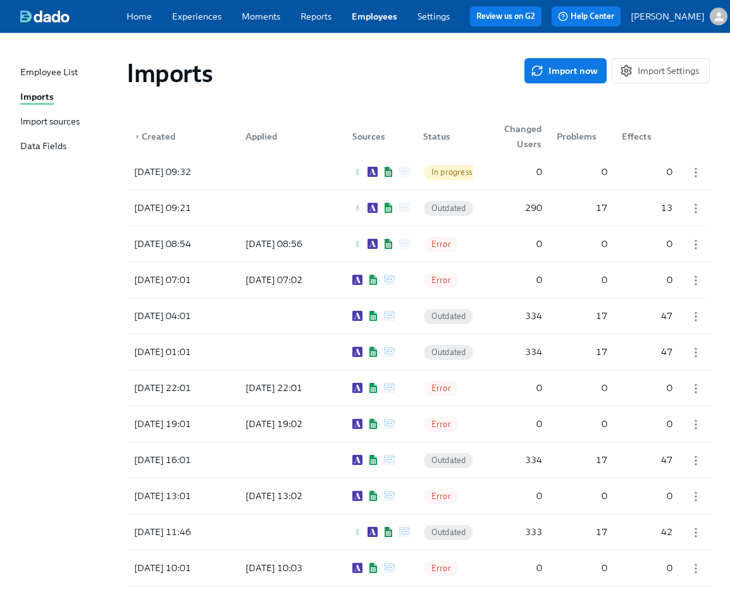
click at [300, 176] on div at bounding box center [288, 171] width 107 height 25
